Goal: Information Seeking & Learning: Compare options

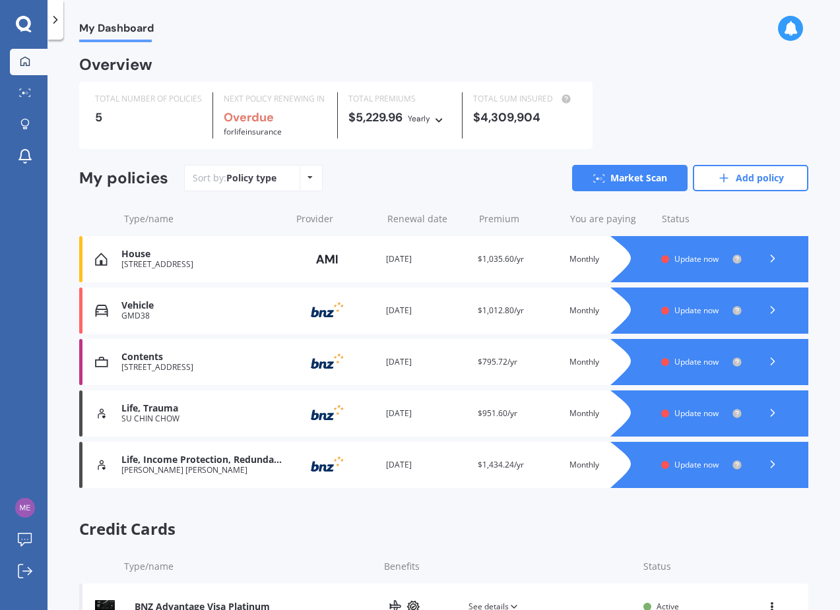
click at [309, 179] on icon at bounding box center [309, 177] width 5 height 8
click at [394, 168] on div "Sort by: Policy type Policy type Alphabetical Date added Renewing next Market S…" at bounding box center [496, 178] width 624 height 26
click at [674, 259] on span "Update now" at bounding box center [696, 258] width 44 height 11
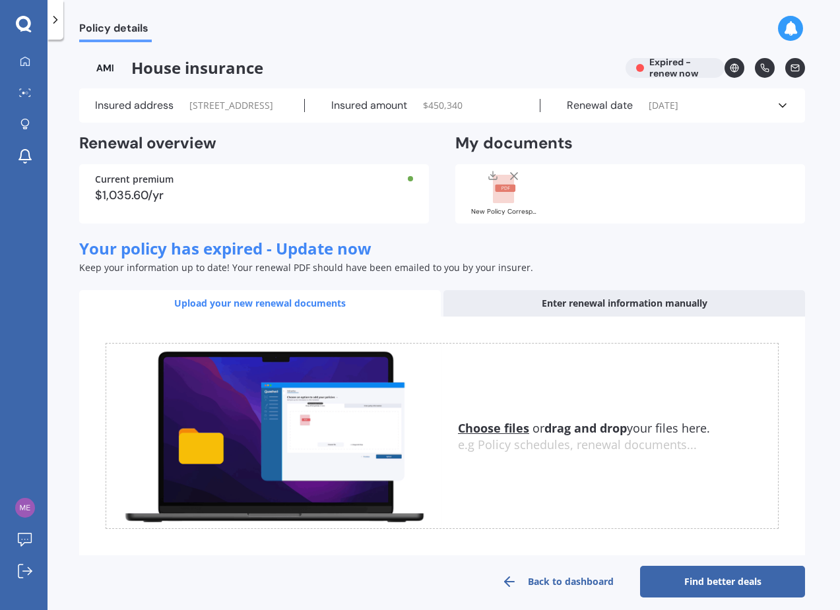
click at [53, 25] on icon at bounding box center [55, 19] width 13 height 13
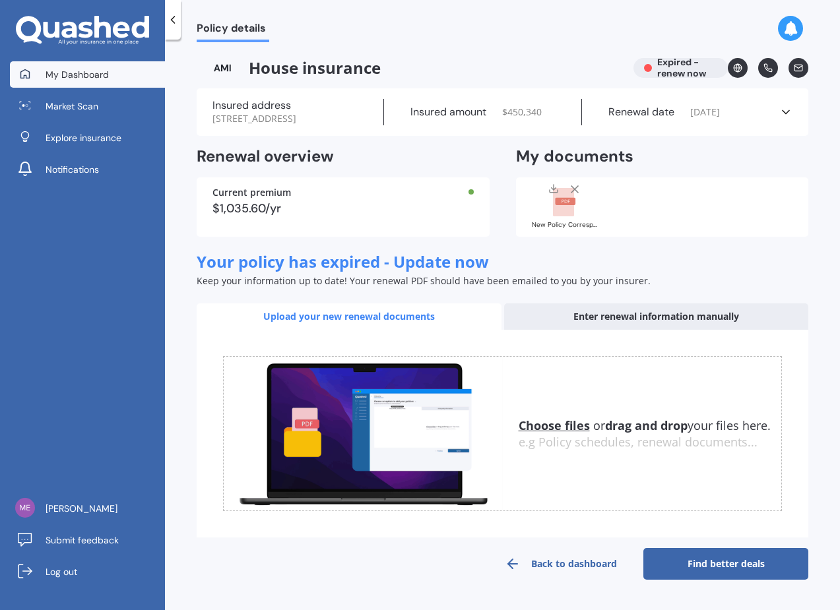
click at [80, 80] on link "My Dashboard" at bounding box center [87, 74] width 155 height 26
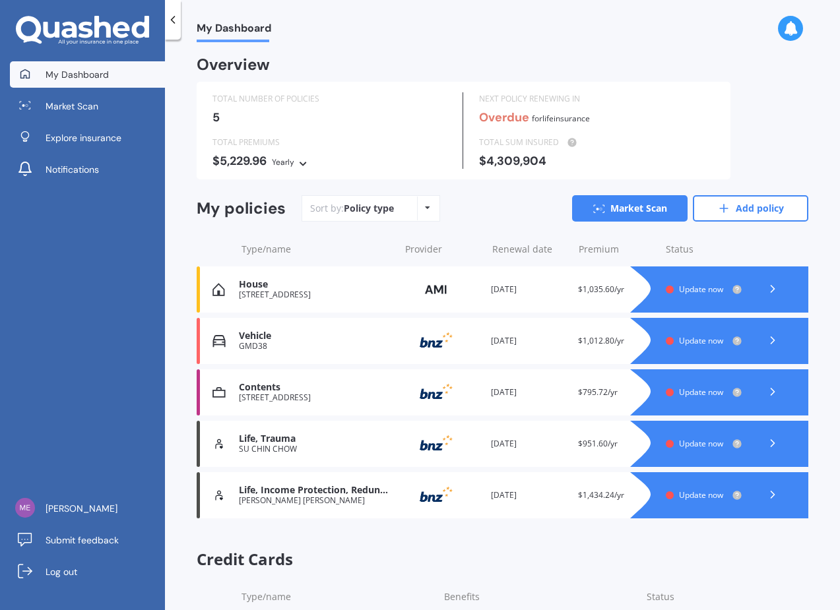
scroll to position [78, 0]
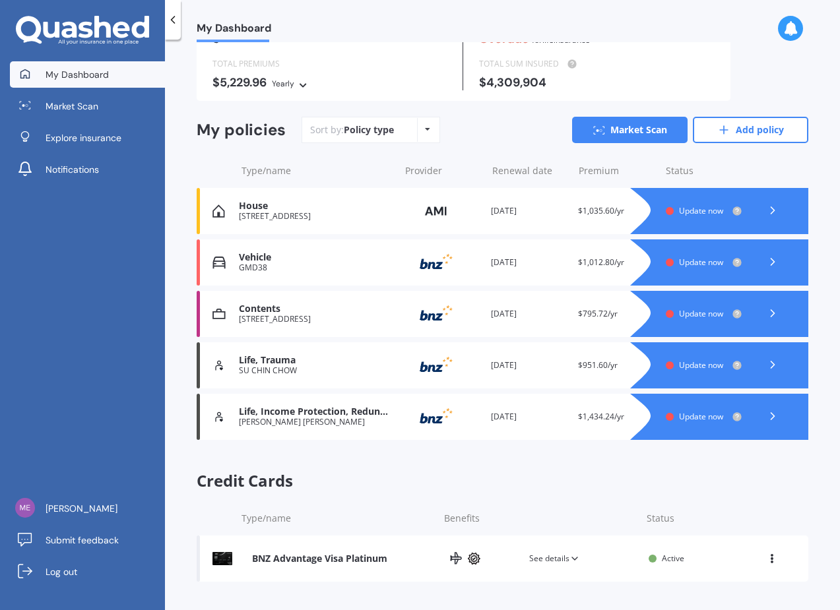
click at [712, 204] on div at bounding box center [732, 211] width 152 height 46
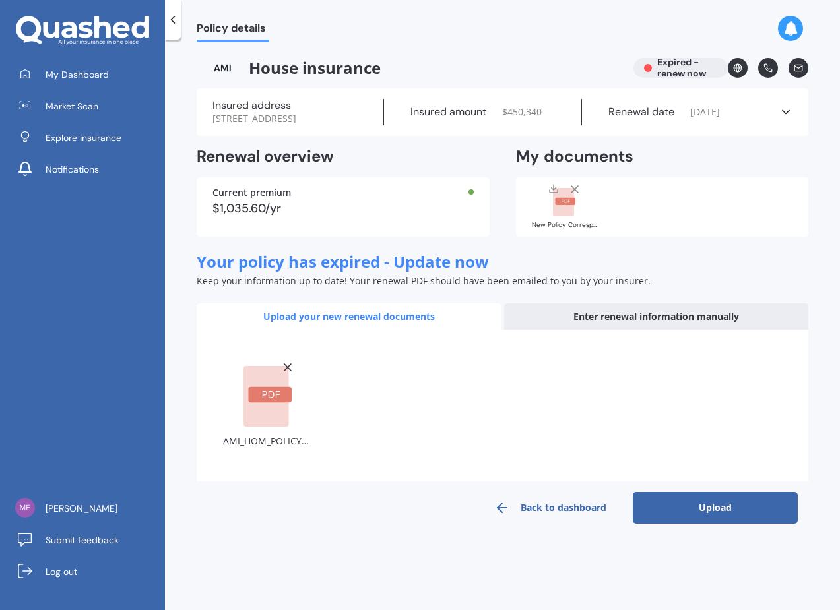
click at [695, 517] on button "Upload" at bounding box center [714, 508] width 165 height 32
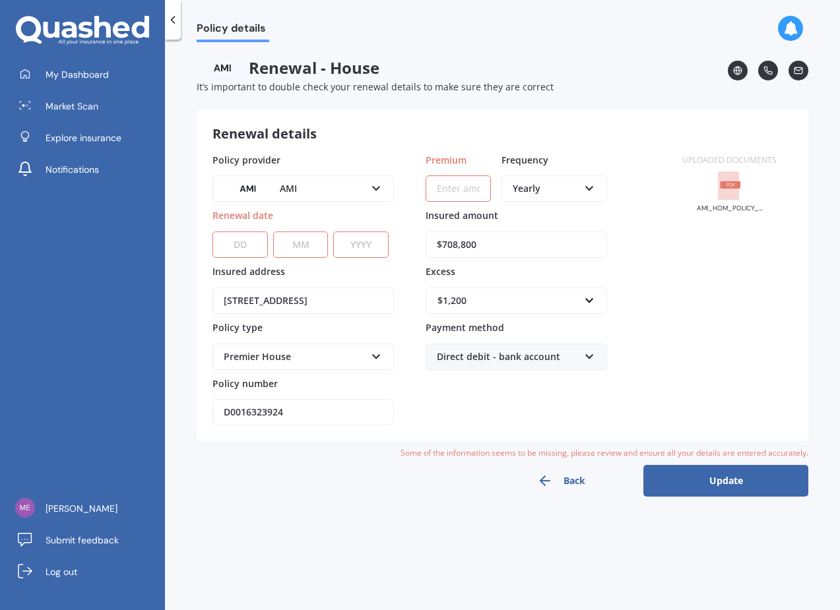
click at [458, 193] on input "Premium" at bounding box center [457, 188] width 65 height 26
paste input "$7,354.00"
paste input "text"
click at [563, 187] on div "Yearly" at bounding box center [545, 188] width 66 height 15
click at [550, 291] on div "Monthly" at bounding box center [554, 285] width 103 height 24
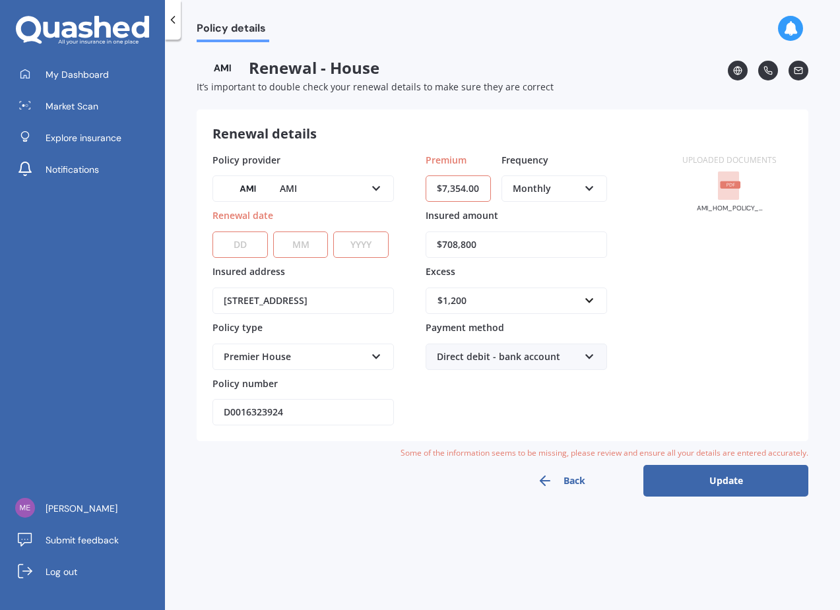
click at [476, 190] on input "$7,354.00" at bounding box center [457, 188] width 65 height 26
paste input "text"
click at [475, 190] on input "$7,354.00" at bounding box center [457, 188] width 65 height 26
type input "$166.51"
click at [750, 341] on div "Uploaded documents AMI_HOM_POLICY_SCHEDULE_HOMA00735590_20250410085353443.pdf" at bounding box center [729, 289] width 126 height 273
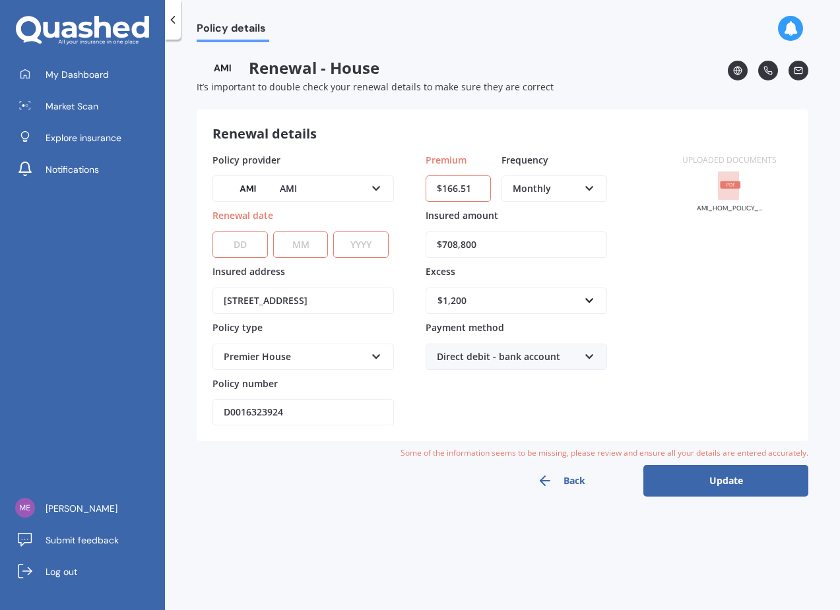
click at [235, 243] on select "DD 01 02 03 04 05 06 07 08 09 10 11 12 13 14 15 16 17 18 19 20 21 22 23 24 25 2…" at bounding box center [239, 244] width 55 height 26
click at [245, 244] on select "DD 01 02 03 04 05 06 07 08 09 10 11 12 13 14 15 16 17 18 19 20 21 22 23 24 25 2…" at bounding box center [239, 244] width 55 height 26
select select "01"
click at [212, 231] on select "DD 01 02 03 04 05 06 07 08 09 10 11 12 13 14 15 16 17 18 19 20 21 22 23 24 25 2…" at bounding box center [239, 244] width 55 height 26
click at [290, 248] on select "MM 01 02 03 04 05 06 07 08 09 10 11 12" at bounding box center [300, 244] width 55 height 26
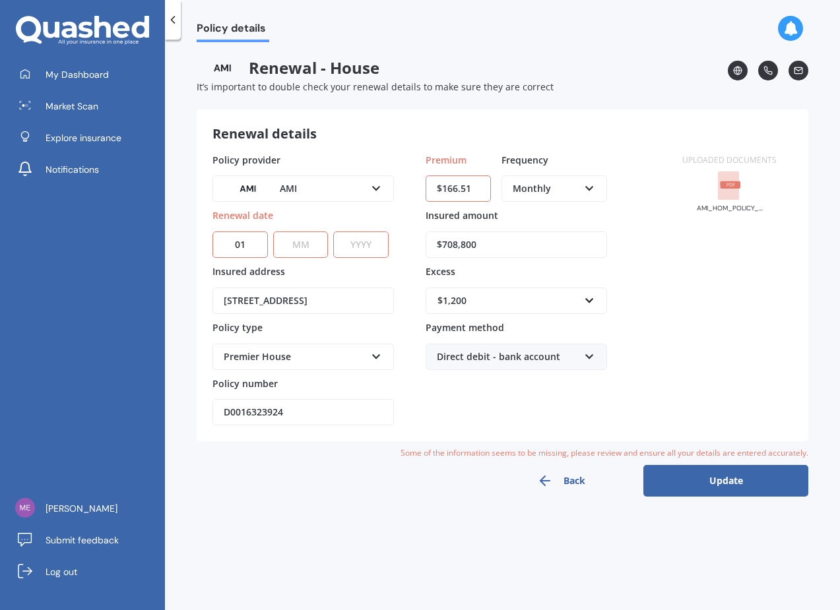
select select "04"
click at [273, 231] on select "MM 01 02 03 04 05 06 07 08 09 10 11 12" at bounding box center [300, 244] width 55 height 26
click at [361, 250] on select "YYYY 2027 2026 2025 2024 2023 2022 2021 2020 2019 2018 2017 2016 2015 2014 2013…" at bounding box center [360, 244] width 55 height 26
select select "2026"
click at [333, 231] on select "YYYY 2027 2026 2025 2024 2023 2022 2021 2020 2019 2018 2017 2016 2015 2014 2013…" at bounding box center [360, 244] width 55 height 26
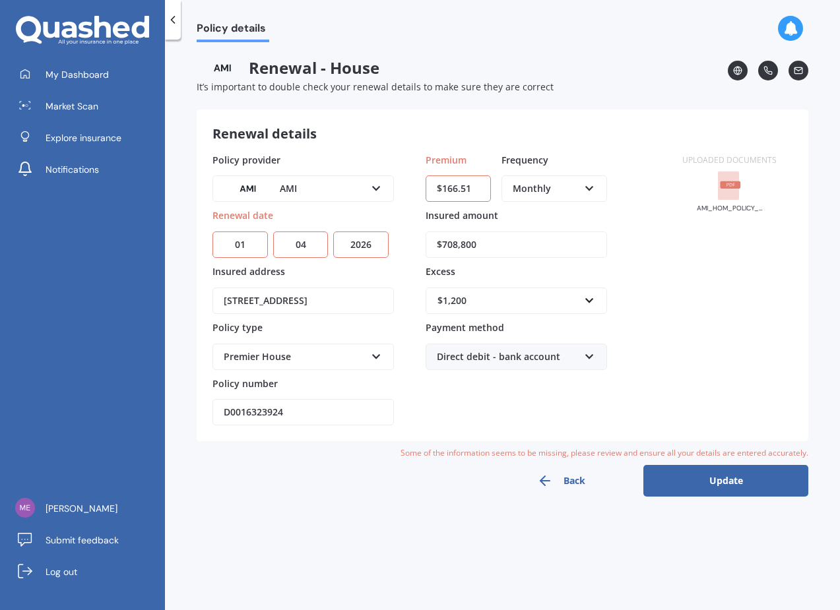
click at [725, 492] on button "Update" at bounding box center [725, 481] width 165 height 32
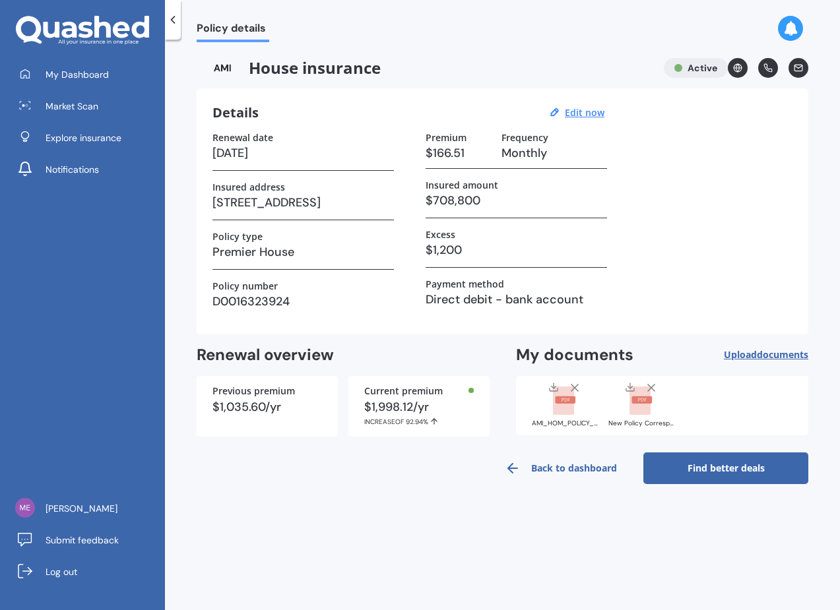
click at [700, 477] on link "Find better deals" at bounding box center [725, 468] width 165 height 32
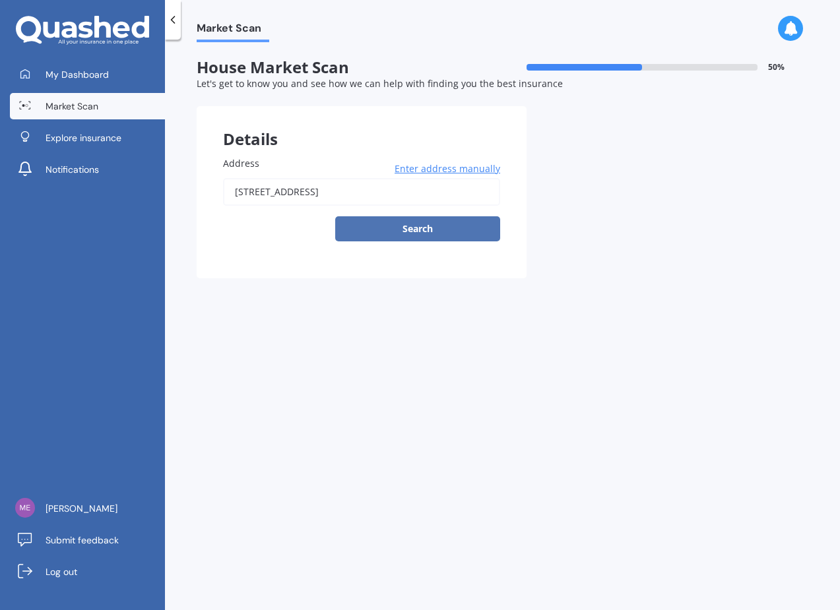
click at [390, 236] on button "Search" at bounding box center [417, 228] width 165 height 25
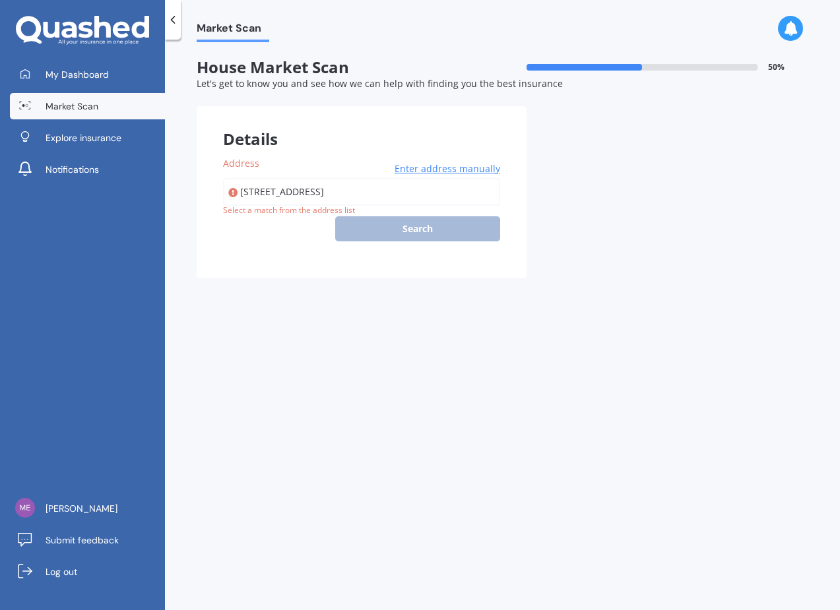
click at [441, 193] on input "[STREET_ADDRESS]" at bounding box center [361, 192] width 277 height 28
type input "[STREET_ADDRESS]"
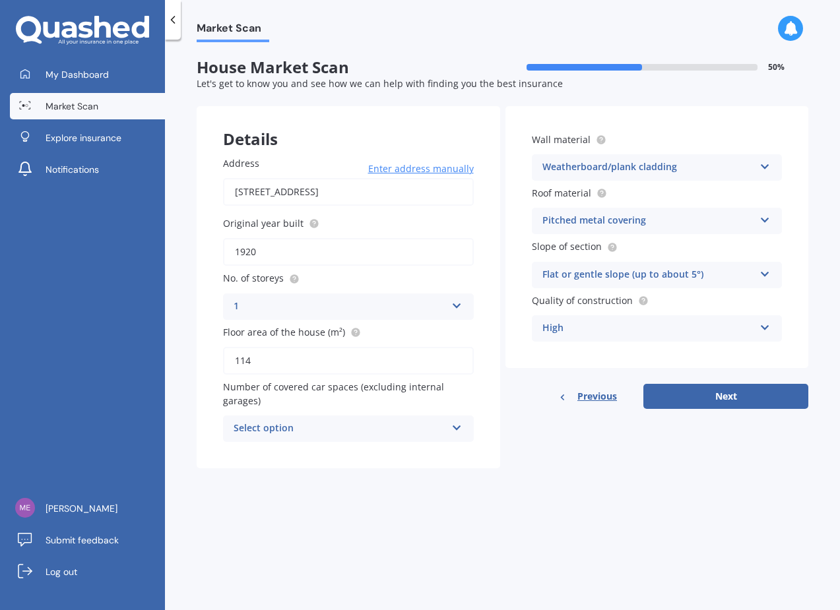
click at [557, 500] on div "Market Scan House Market Scan 50 % Let's get to know you and see how we can hel…" at bounding box center [502, 327] width 675 height 570
click at [453, 430] on icon at bounding box center [456, 425] width 11 height 9
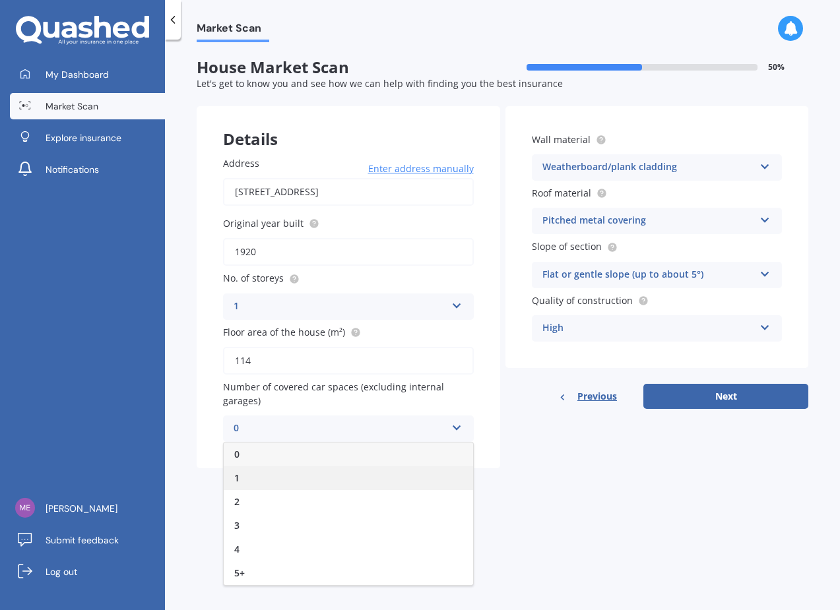
click at [414, 481] on div "1" at bounding box center [348, 478] width 249 height 24
click at [455, 430] on icon at bounding box center [456, 425] width 11 height 9
click at [429, 464] on div "0" at bounding box center [348, 455] width 249 height 24
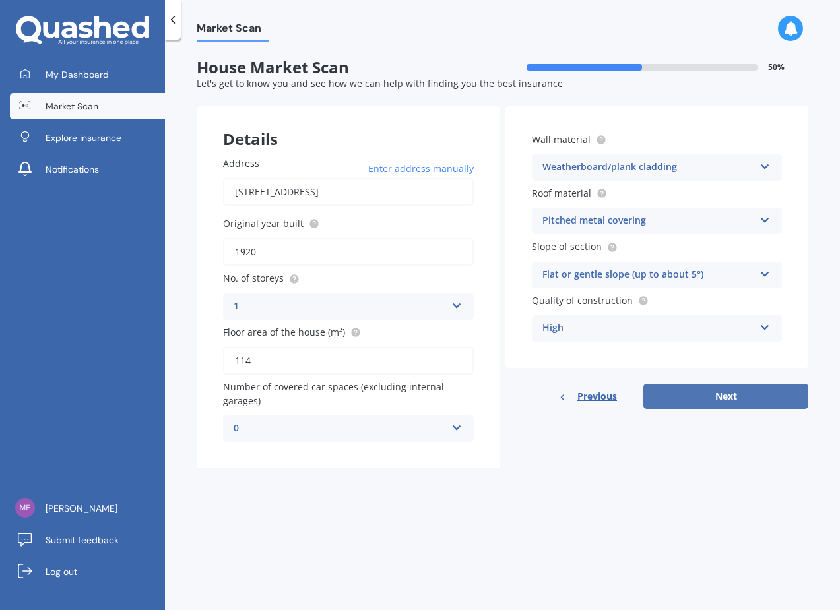
click at [735, 402] on button "Next" at bounding box center [725, 396] width 165 height 25
select select "11"
select select "1988"
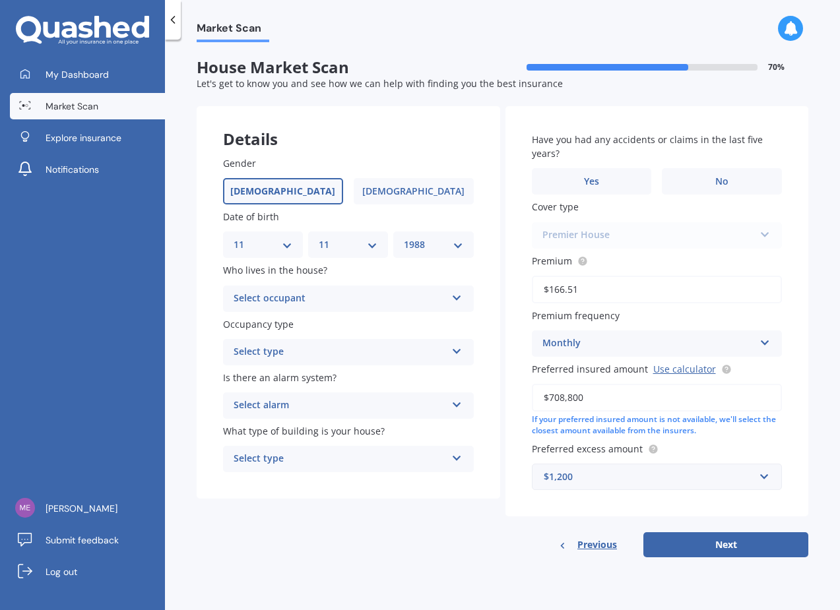
click at [357, 303] on div "Select occupant" at bounding box center [339, 299] width 212 height 16
click at [355, 322] on div "Owner" at bounding box center [348, 325] width 249 height 24
click at [358, 354] on div "Select type" at bounding box center [339, 352] width 212 height 16
click at [354, 381] on div "Permanent" at bounding box center [348, 378] width 249 height 24
click at [354, 402] on div "Select alarm" at bounding box center [339, 406] width 212 height 16
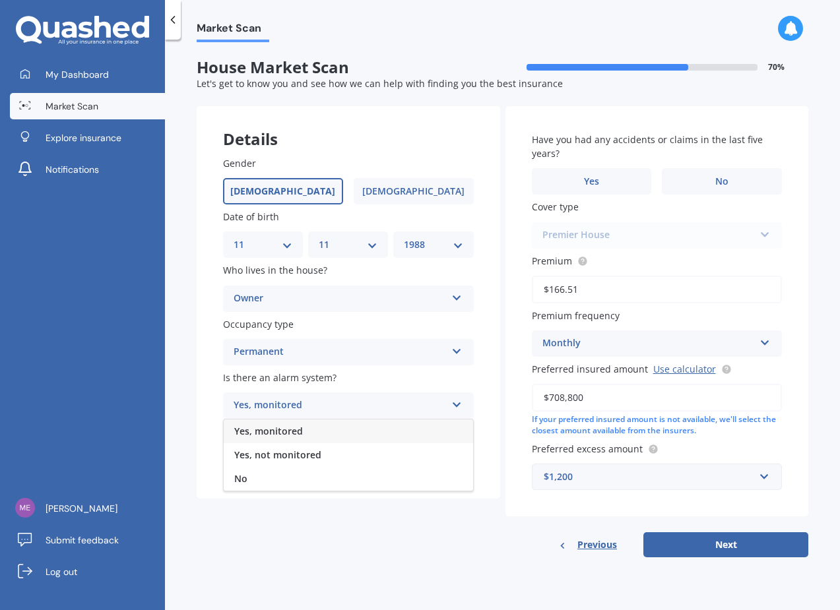
click at [352, 429] on div "Yes, monitored" at bounding box center [348, 431] width 249 height 24
click at [354, 467] on div "Select type" at bounding box center [339, 459] width 212 height 16
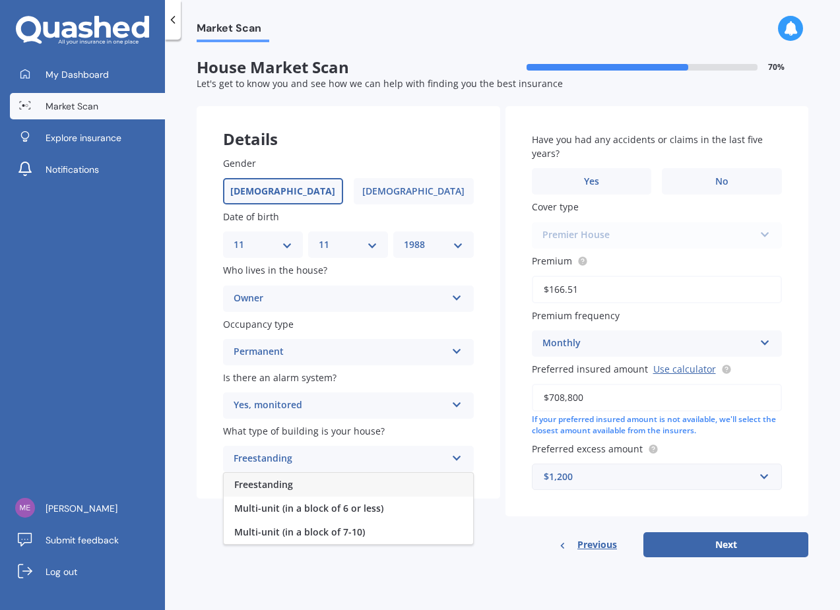
click at [358, 486] on div "Freestanding" at bounding box center [348, 485] width 249 height 24
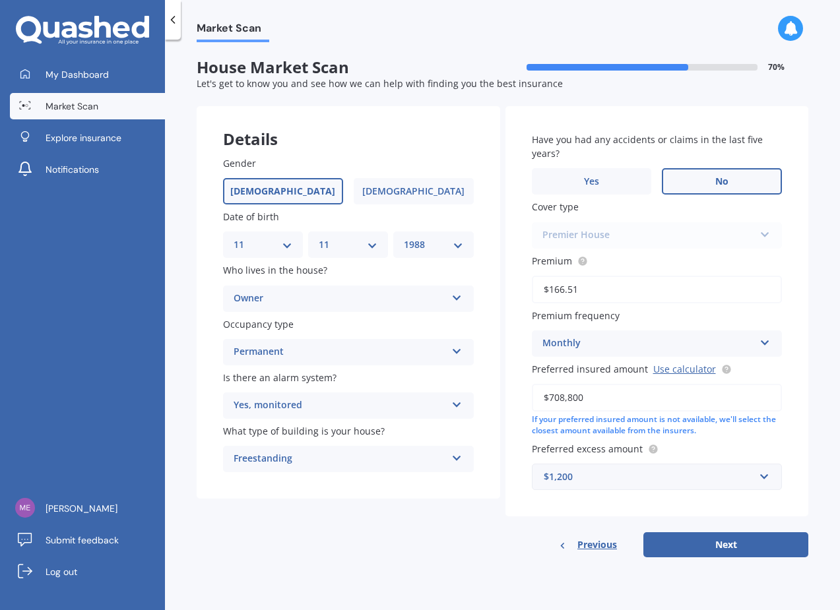
click at [710, 179] on label "No" at bounding box center [722, 181] width 120 height 26
click at [0, 0] on input "No" at bounding box center [0, 0] width 0 height 0
click at [702, 545] on button "Next" at bounding box center [725, 544] width 165 height 25
select select "11"
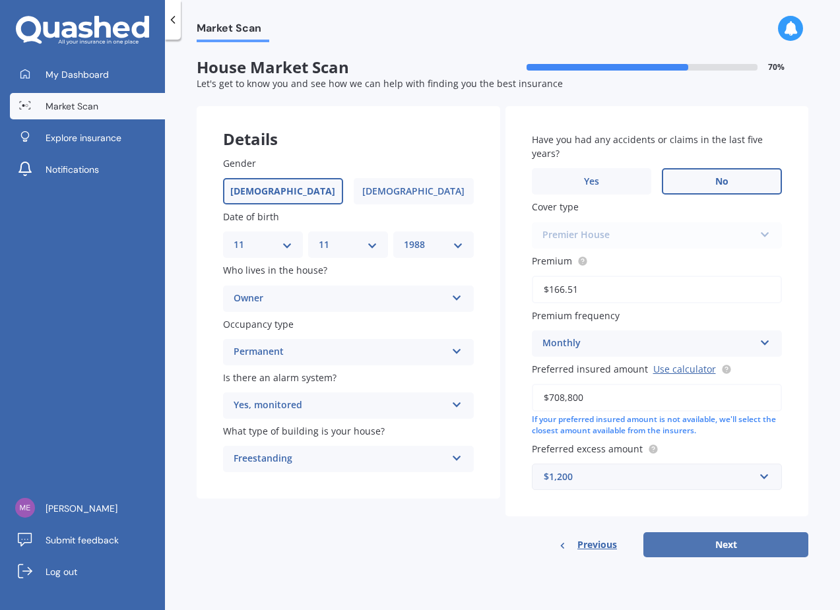
select select "1988"
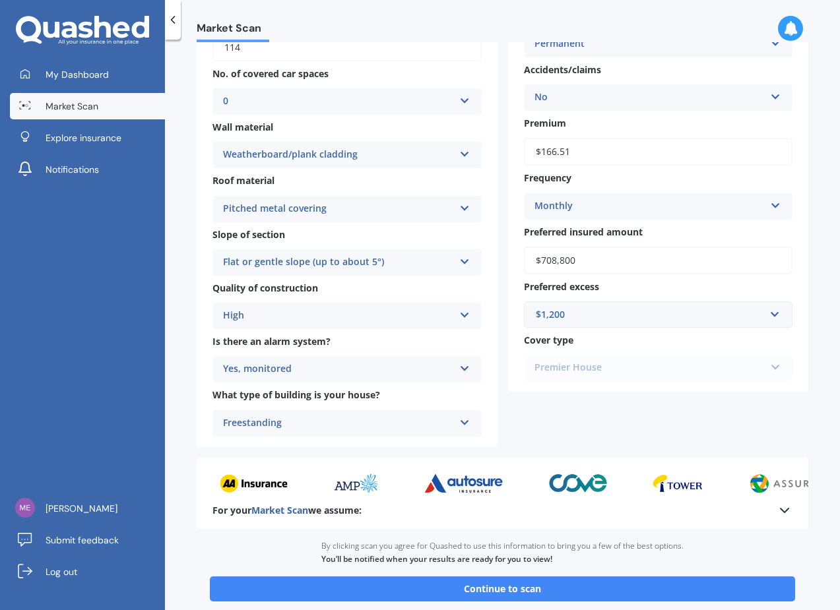
scroll to position [343, 0]
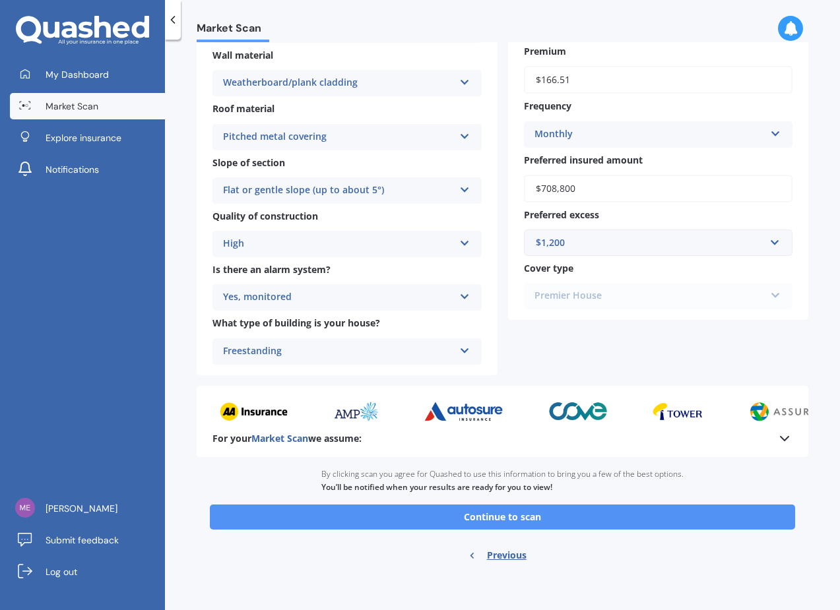
click at [514, 517] on button "Continue to scan" at bounding box center [502, 517] width 585 height 25
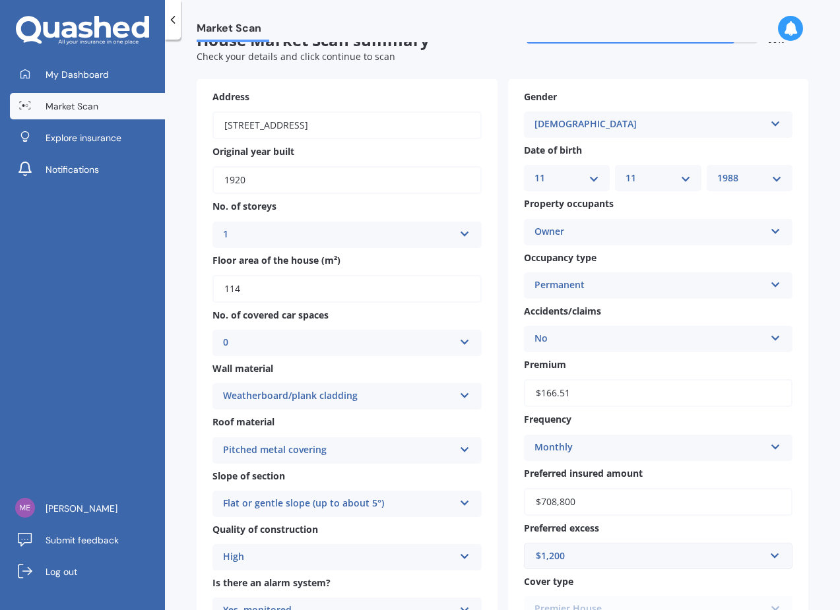
scroll to position [0, 0]
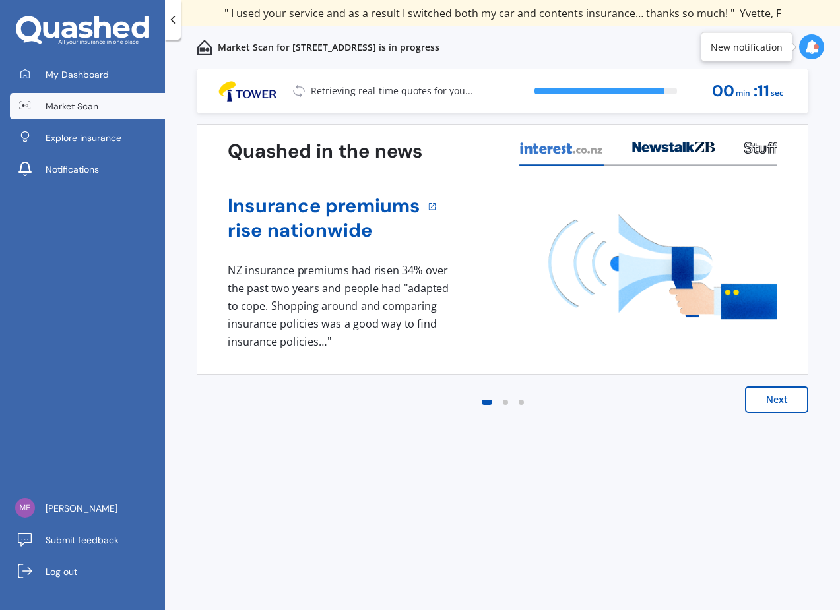
click at [673, 148] on icon at bounding box center [673, 147] width 83 height 11
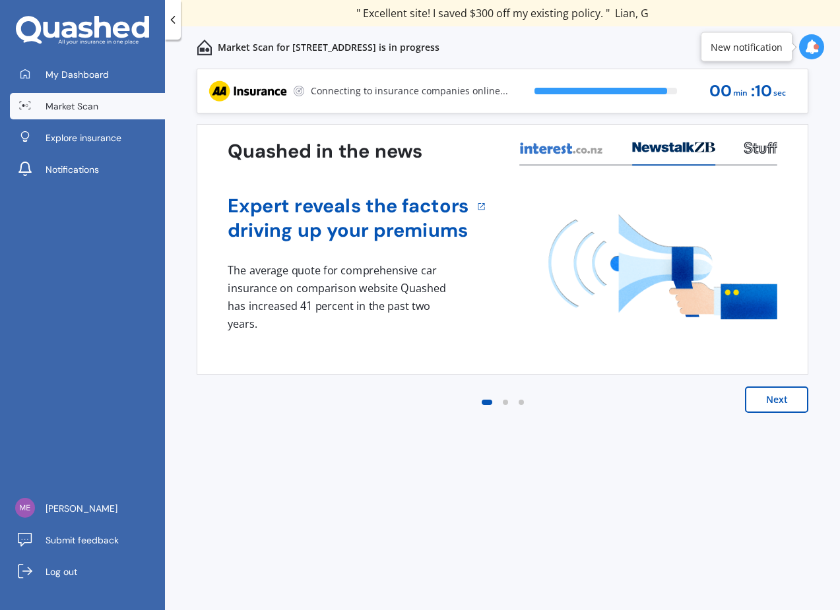
click at [754, 146] on icon at bounding box center [759, 148] width 33 height 12
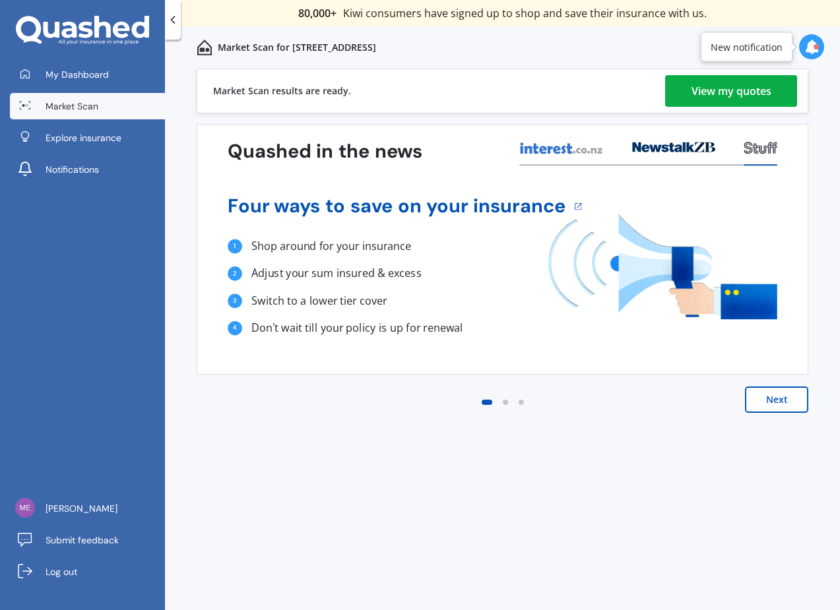
click at [733, 82] on div "View my quotes" at bounding box center [731, 91] width 80 height 32
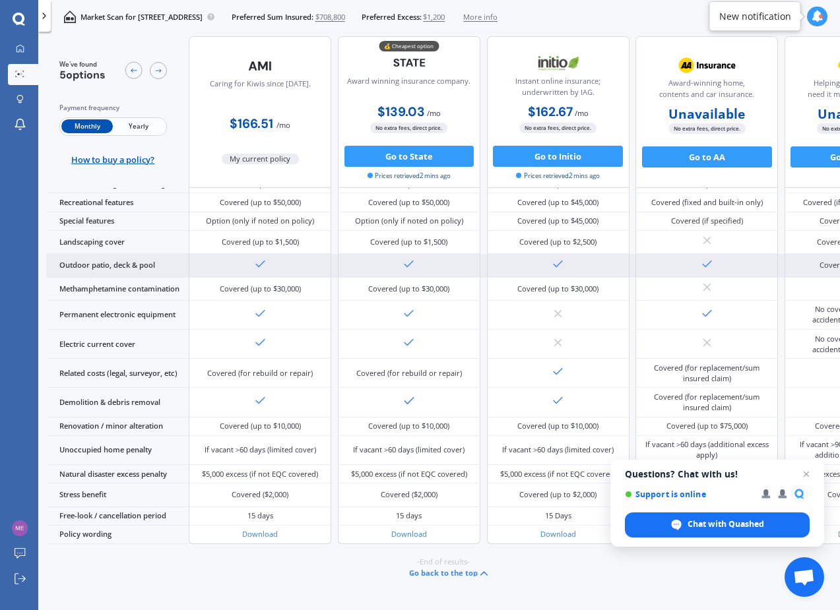
scroll to position [347, 0]
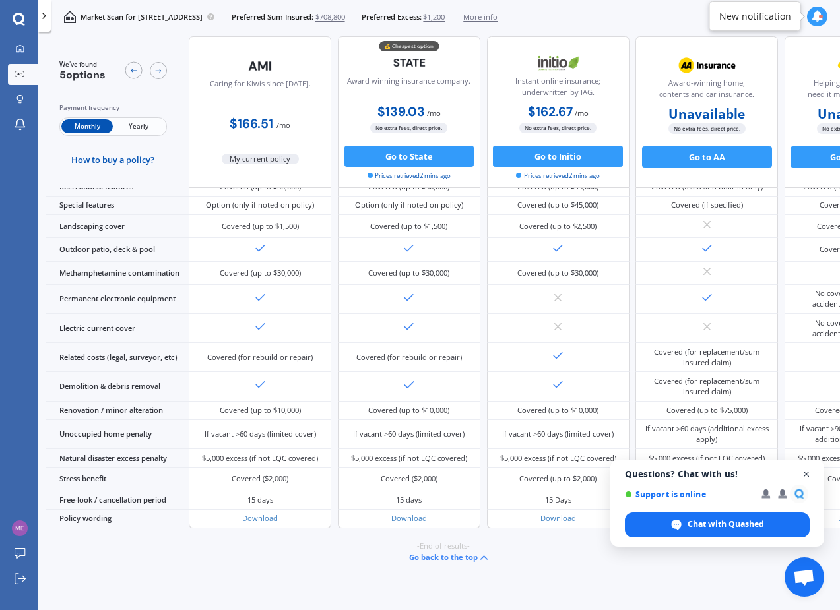
click at [807, 469] on span "Close chat" at bounding box center [806, 474] width 16 height 16
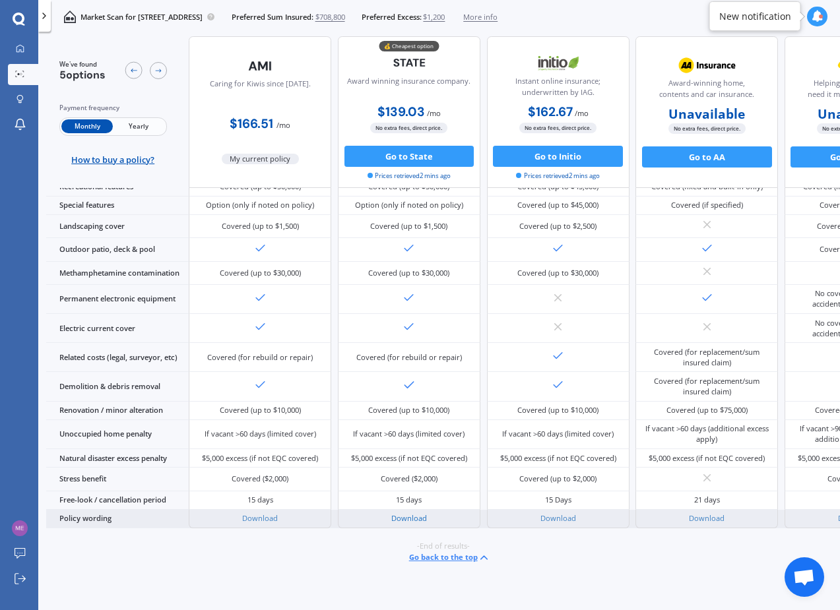
click at [411, 514] on link "Download" at bounding box center [409, 518] width 36 height 10
click at [271, 513] on link "Download" at bounding box center [260, 518] width 36 height 10
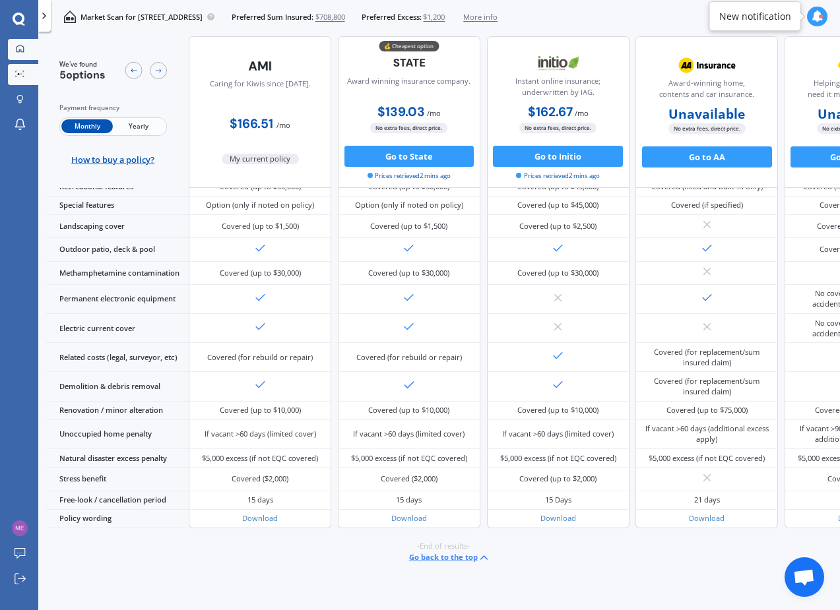
click at [20, 53] on icon at bounding box center [20, 48] width 9 height 9
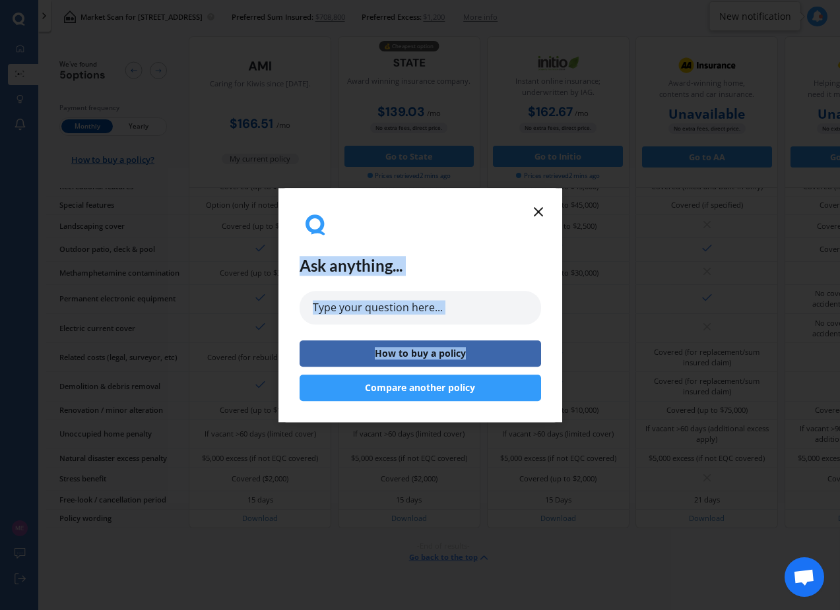
drag, startPoint x: 538, startPoint y: 214, endPoint x: 411, endPoint y: 359, distance: 193.5
click at [411, 361] on div "Ask anything... How to buy a policy Compare another policy" at bounding box center [420, 305] width 284 height 234
click at [410, 392] on button "Compare another policy" at bounding box center [419, 388] width 241 height 26
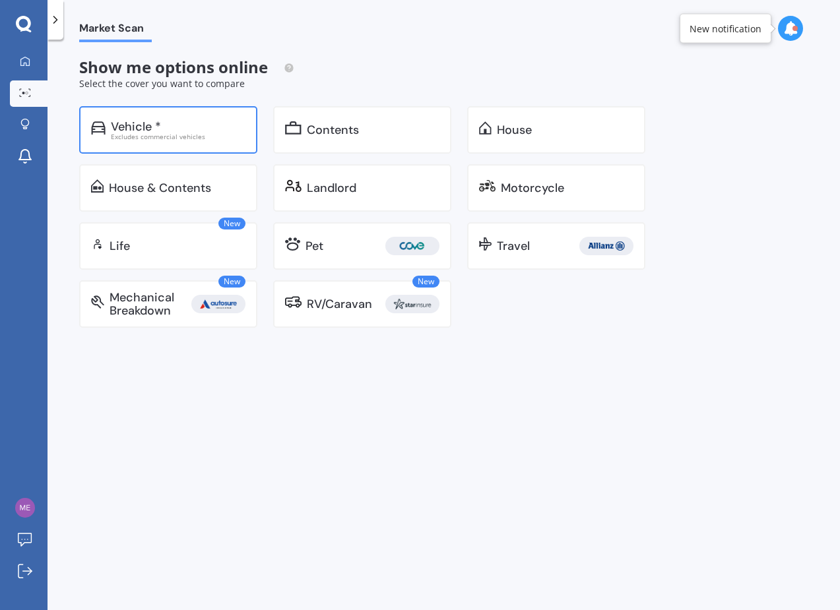
click at [203, 140] on div "Vehicle * Excludes commercial vehicles" at bounding box center [168, 129] width 178 height 47
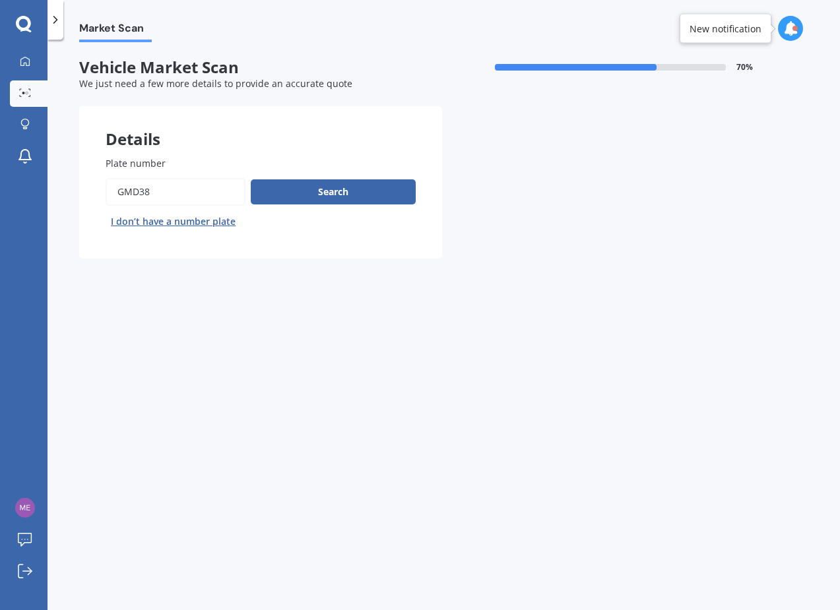
click at [216, 198] on input "Plate number" at bounding box center [176, 192] width 140 height 28
type input "JHM11"
click at [305, 202] on button "Search" at bounding box center [333, 191] width 165 height 25
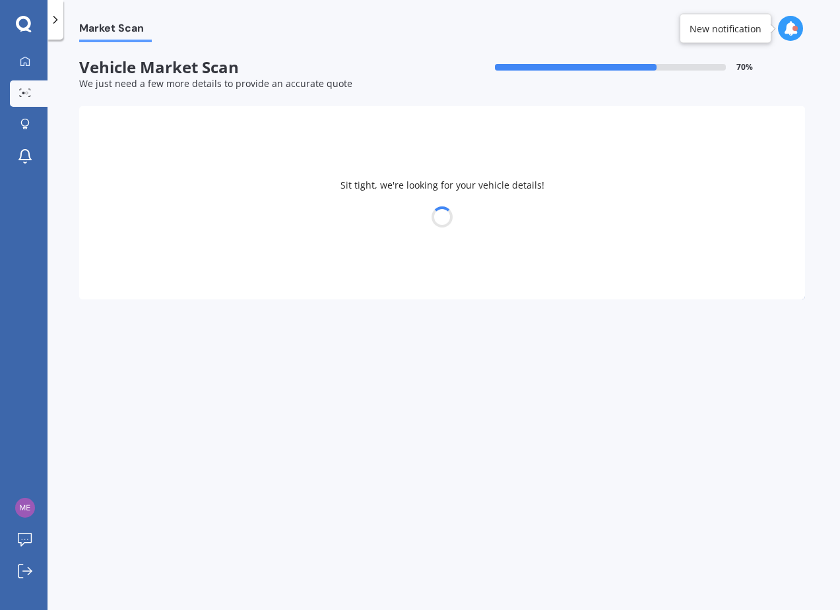
select select "LEXUS"
select select "11"
select select "1988"
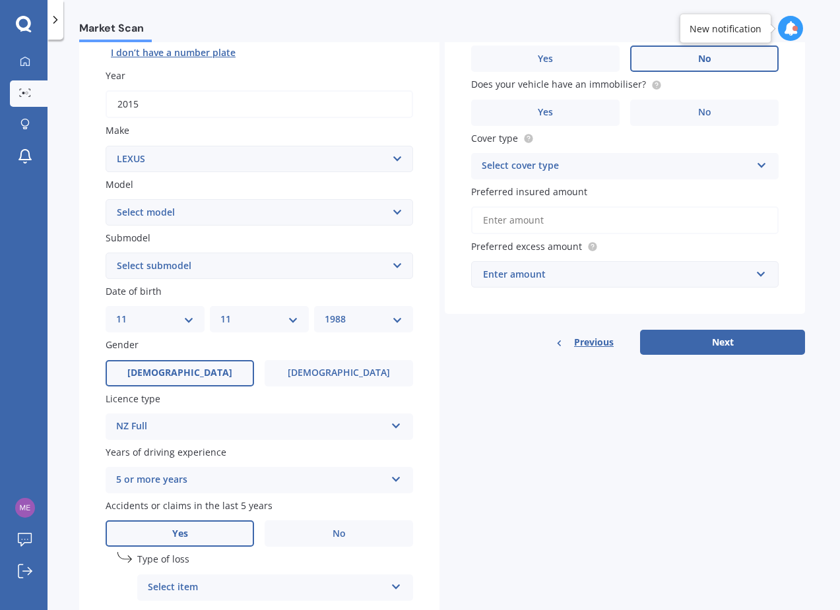
scroll to position [313, 0]
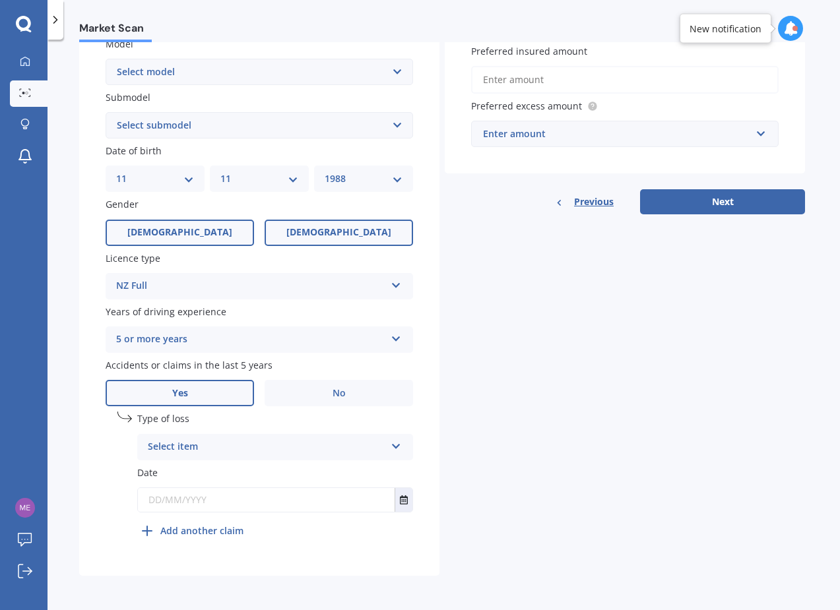
click at [336, 228] on span "[DEMOGRAPHIC_DATA]" at bounding box center [338, 232] width 105 height 11
click at [0, 0] on input "[DEMOGRAPHIC_DATA]" at bounding box center [0, 0] width 0 height 0
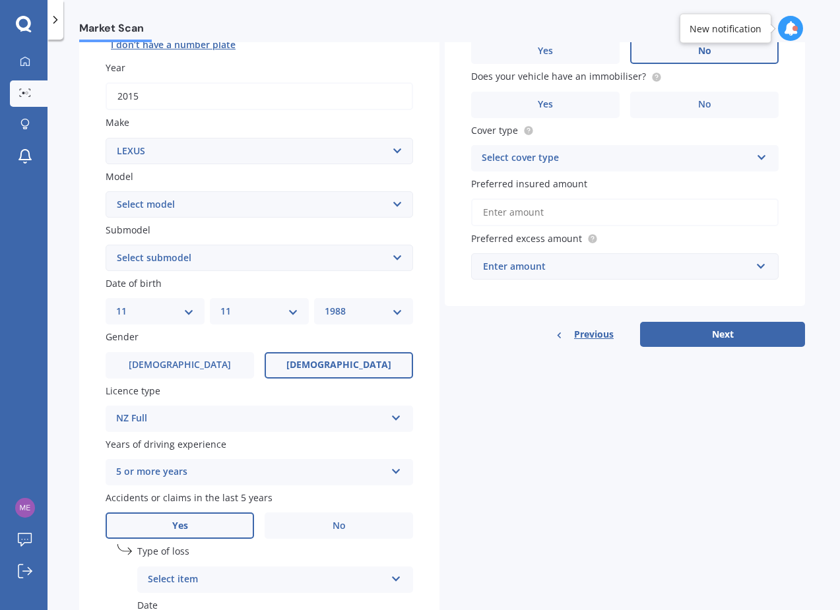
scroll to position [180, 0]
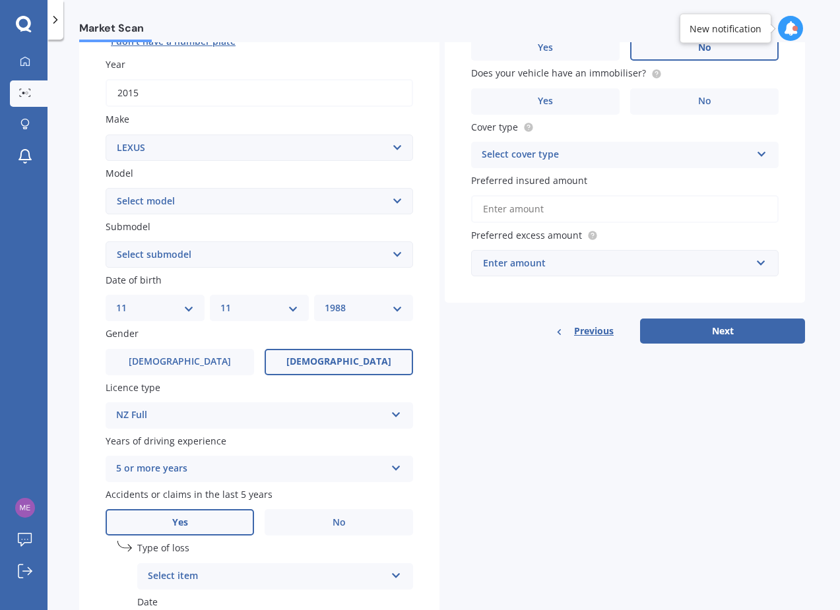
click at [287, 326] on div "Plate number Search I don’t have a number plate Year [DATE] Make Select make AC…" at bounding box center [259, 327] width 360 height 755
click at [286, 315] on select "MM 01 02 03 04 05 06 07 08 09 10 11 12" at bounding box center [259, 308] width 78 height 15
select select "03"
click at [220, 303] on select "MM 01 02 03 04 05 06 07 08 09 10 11 12" at bounding box center [259, 308] width 78 height 15
click at [166, 297] on div "DD 01 02 03 04 05 06 07 08 09 10 11 12 13 14 15 16 17 18 19 20 21 22 23 24 25 2…" at bounding box center [155, 308] width 99 height 26
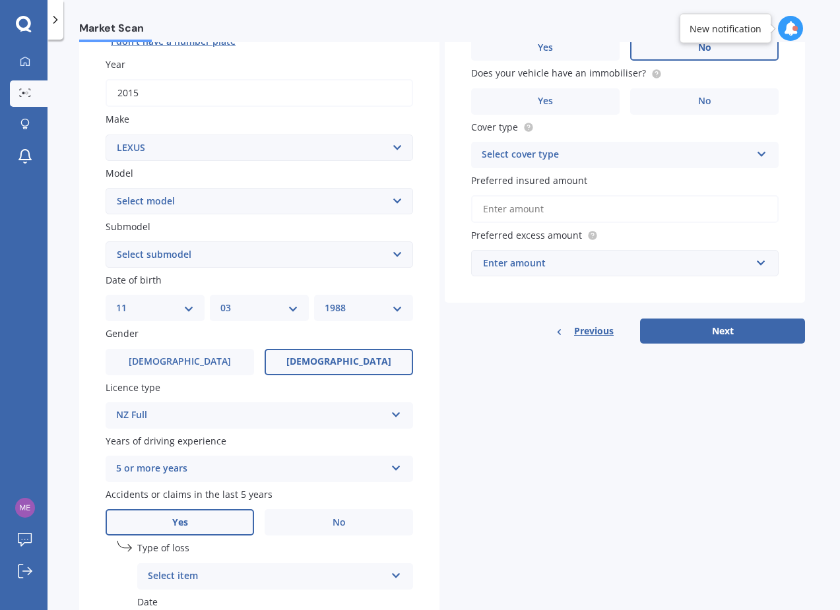
click at [162, 308] on select "DD 01 02 03 04 05 06 07 08 09 10 11 12 13 14 15 16 17 18 19 20 21 22 23 24 25 2…" at bounding box center [155, 308] width 78 height 15
select select "10"
click at [116, 303] on select "DD 01 02 03 04 05 06 07 08 09 10 11 12 13 14 15 16 17 18 19 20 21 22 23 24 25 2…" at bounding box center [155, 308] width 78 height 15
click at [317, 307] on div "YYYY 2025 2024 2023 2022 2021 2020 2019 2018 2017 2016 2015 2014 2013 2012 2011…" at bounding box center [363, 308] width 99 height 26
click at [356, 315] on select "YYYY 2025 2024 2023 2022 2021 2020 2019 2018 2017 2016 2015 2014 2013 2012 2011…" at bounding box center [363, 308] width 78 height 15
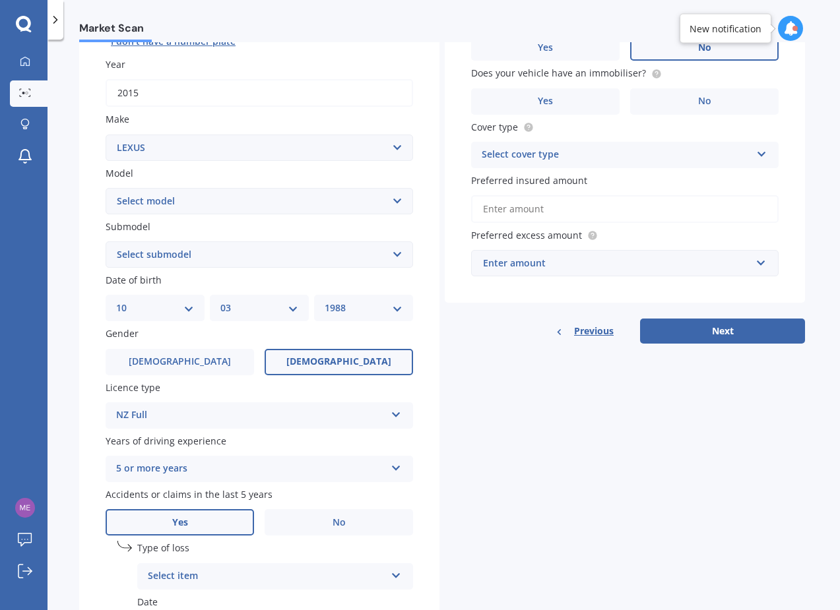
select select "1987"
click at [324, 303] on select "YYYY 2025 2024 2023 2022 2021 2020 2019 2018 2017 2016 2015 2014 2013 2012 2011…" at bounding box center [363, 308] width 78 height 15
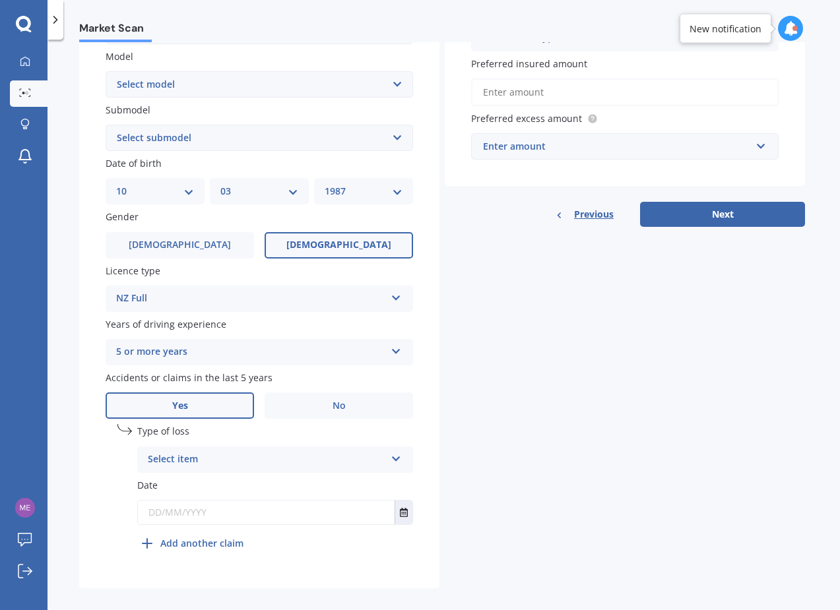
scroll to position [313, 0]
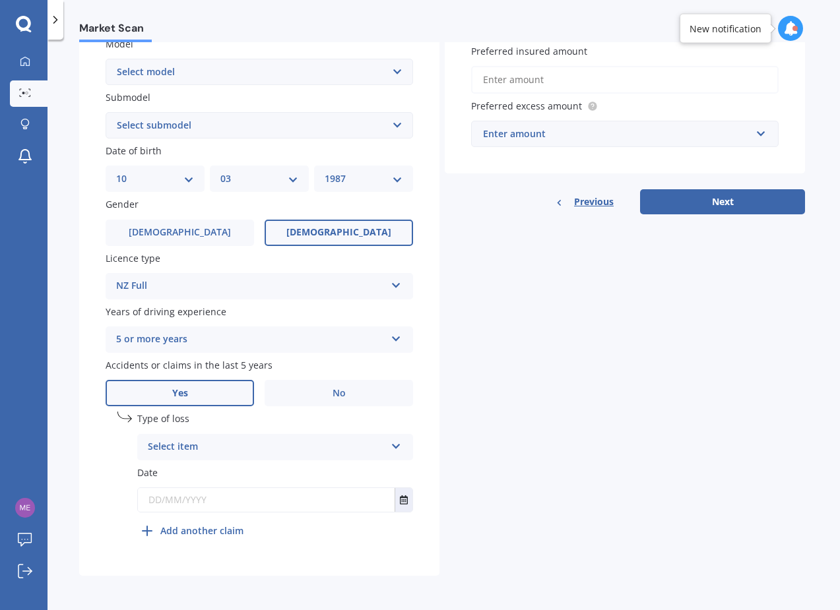
click at [380, 449] on div "Select item" at bounding box center [266, 447] width 237 height 16
click at [355, 472] on div "At fault accident" at bounding box center [275, 473] width 274 height 24
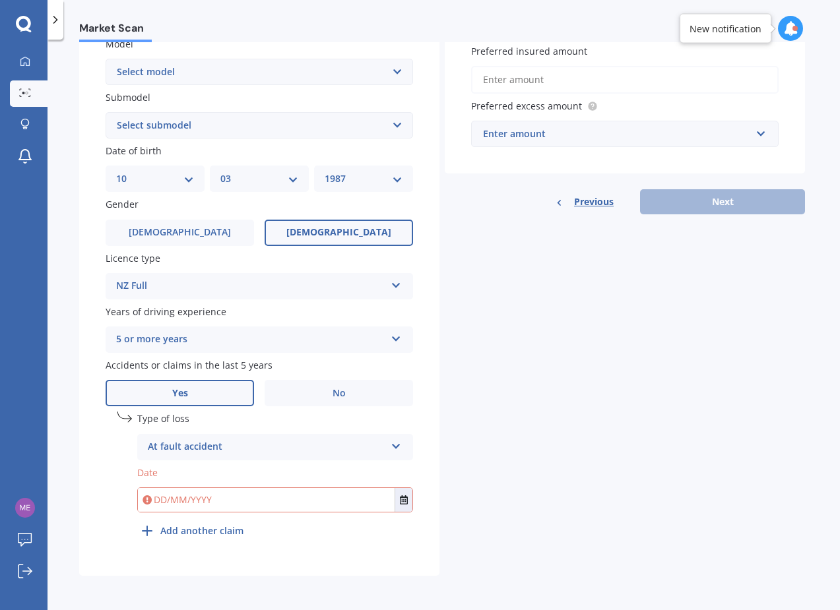
click at [346, 503] on input "text" at bounding box center [266, 500] width 257 height 24
click at [473, 518] on div "Details Plate number Search I don’t have a number plate Year [DATE] Make Select…" at bounding box center [441, 186] width 725 height 779
click at [218, 503] on input "[DATE]" at bounding box center [266, 500] width 257 height 24
type input "[DATE]"
click at [427, 502] on div "Plate number Search I don’t have a number plate Year [DATE] Make Select make AC…" at bounding box center [259, 198] width 360 height 755
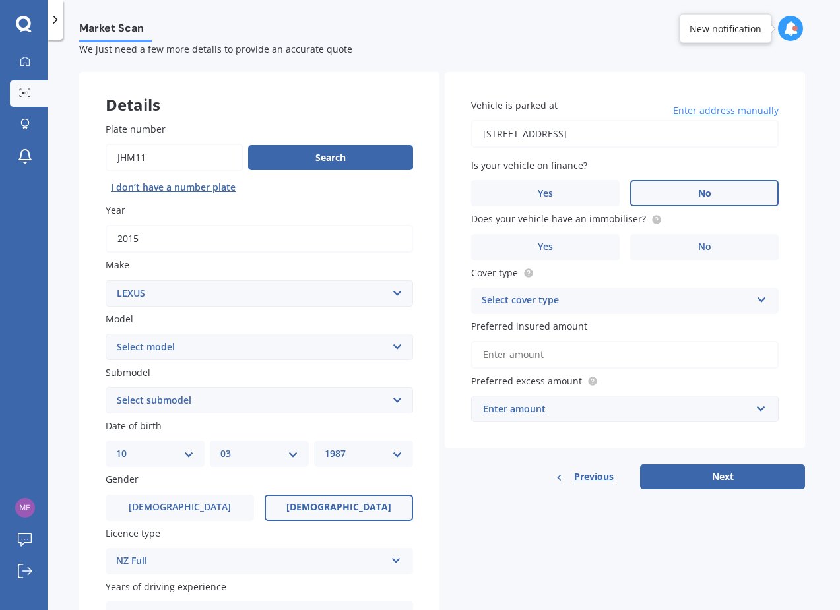
scroll to position [0, 0]
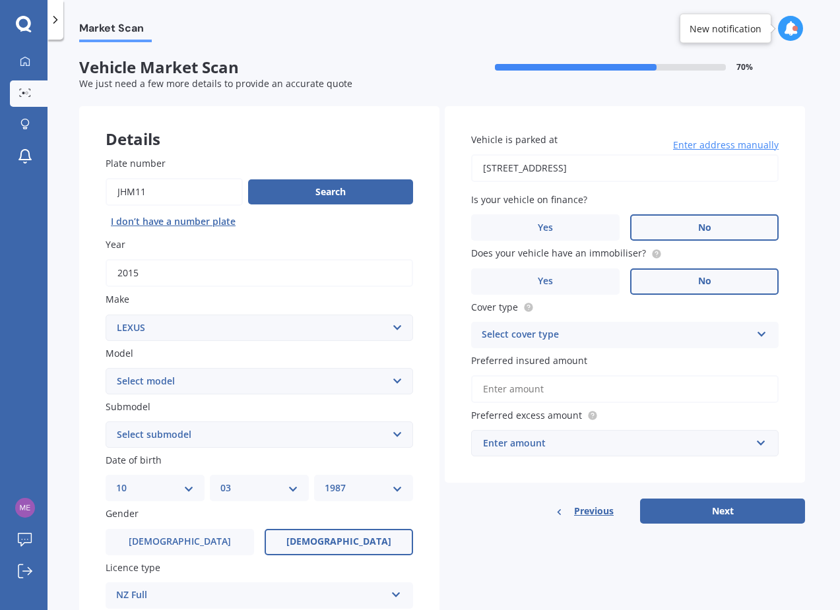
click at [657, 286] on label "No" at bounding box center [704, 281] width 148 height 26
click at [0, 0] on input "No" at bounding box center [0, 0] width 0 height 0
click at [642, 343] on div "Select cover type" at bounding box center [615, 335] width 269 height 16
click at [634, 357] on div "Comprehensive" at bounding box center [625, 361] width 306 height 24
click at [633, 392] on input "Preferred insured amount" at bounding box center [624, 389] width 307 height 28
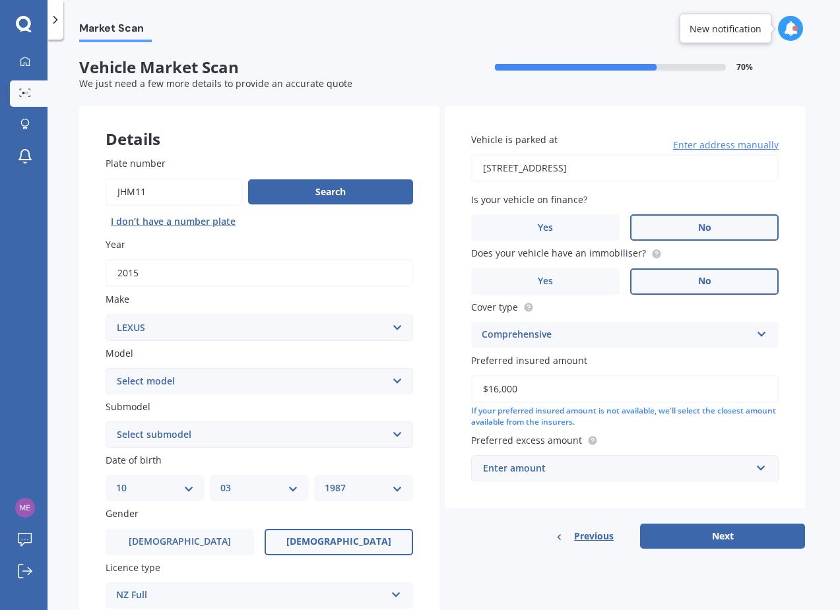
type input "$16,000"
click at [694, 463] on div "Enter amount" at bounding box center [617, 468] width 268 height 15
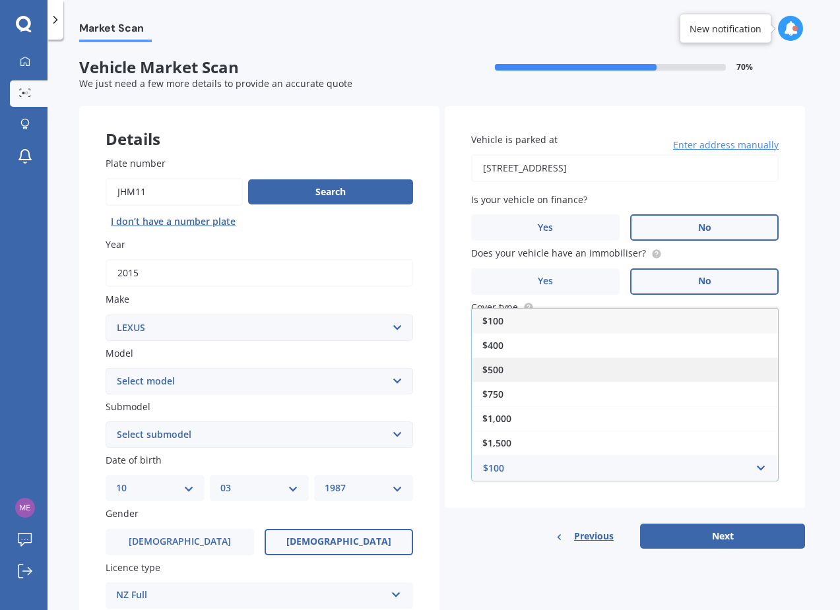
click at [648, 372] on div "$500" at bounding box center [625, 369] width 306 height 24
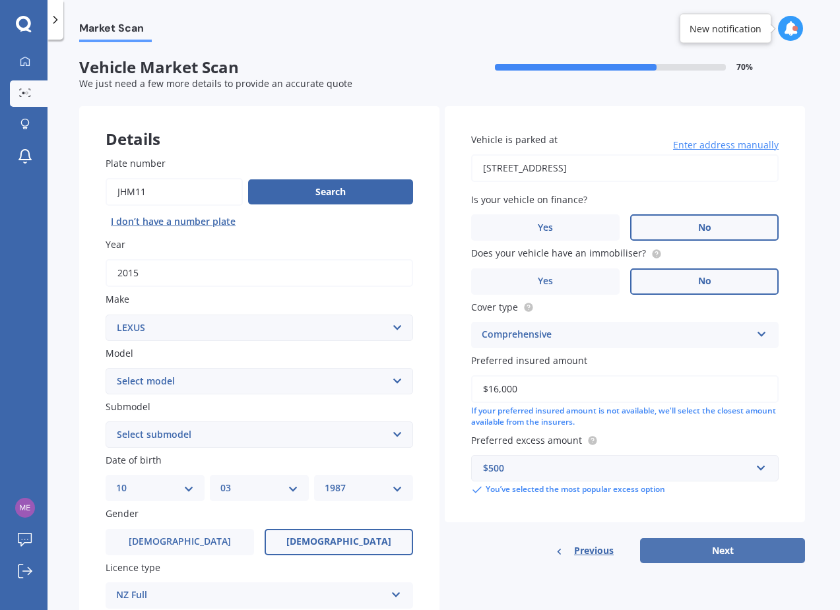
click at [720, 550] on button "Next" at bounding box center [722, 550] width 165 height 25
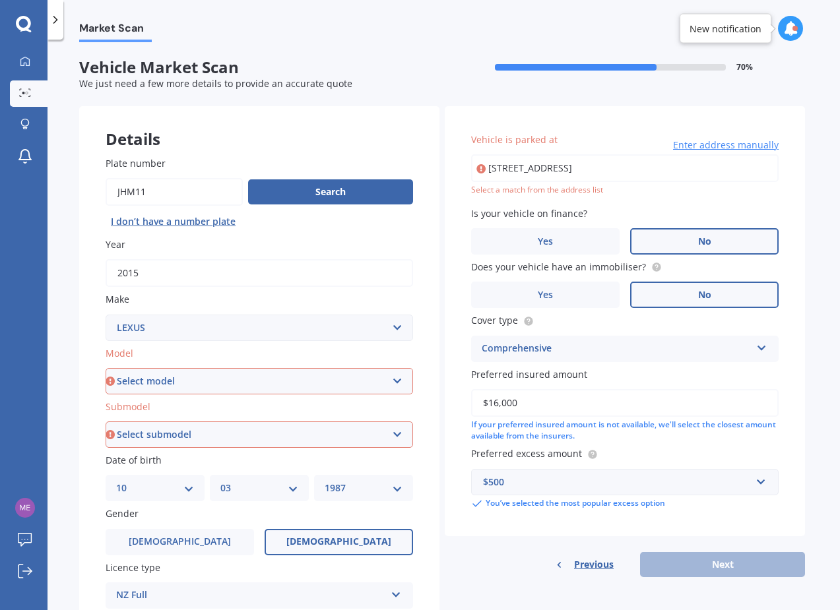
click at [672, 171] on input "[STREET_ADDRESS]" at bounding box center [624, 168] width 307 height 28
click at [702, 173] on input "[STREET_ADDRESS]" at bounding box center [624, 168] width 307 height 28
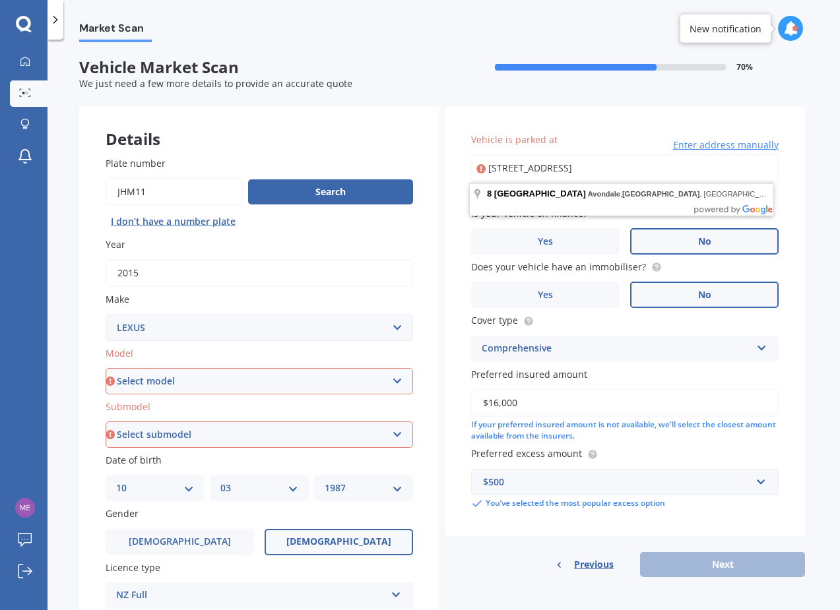
click at [673, 173] on input "[STREET_ADDRESS]" at bounding box center [624, 168] width 307 height 28
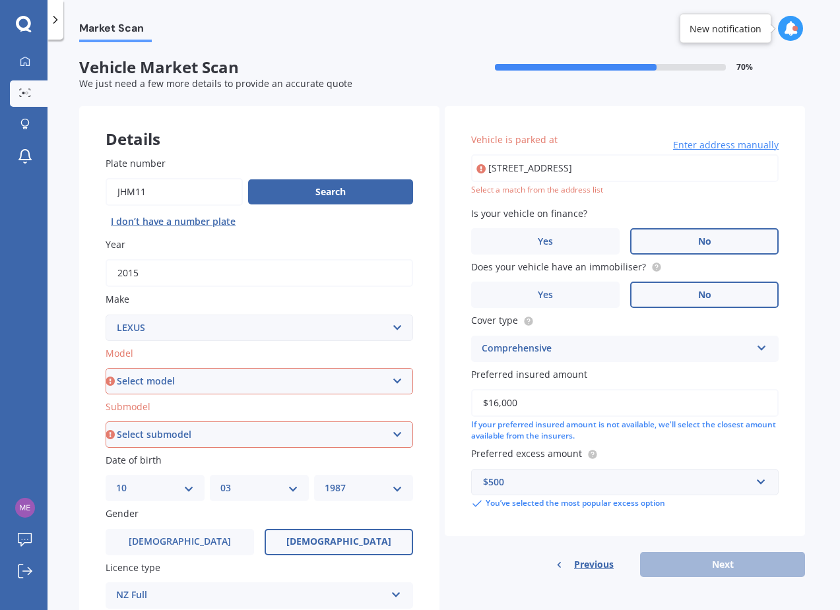
type input "[STREET_ADDRESS]"
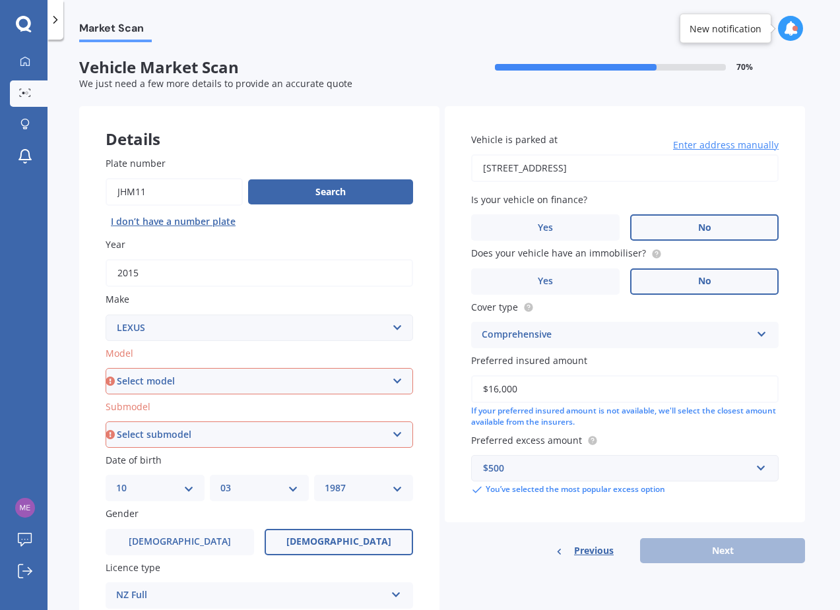
click at [321, 385] on select "Select model AS 460 CT 200 ES 300 ES 350 GS 250 GS 300 GS 350 GS 430 GS 450 GS …" at bounding box center [259, 381] width 307 height 26
select select "CT 200"
click at [106, 369] on select "Select model AS 460 CT 200 ES 300 ES 350 GS 250 GS 300 GS 350 GS 430 GS 450 GS …" at bounding box center [259, 381] width 307 height 26
click at [280, 445] on select "Select submodel" at bounding box center [259, 434] width 307 height 26
select select "H"
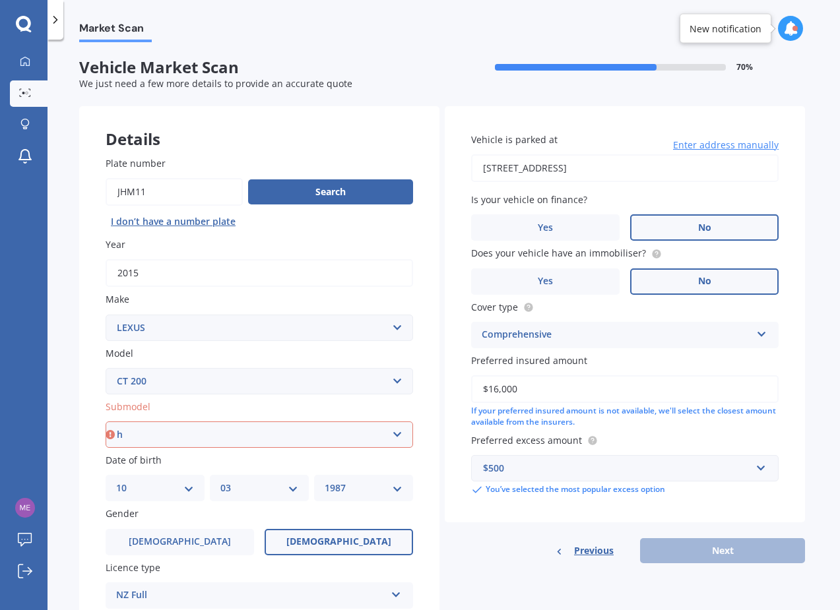
click at [106, 423] on select "Select submodel h h F Sport" at bounding box center [259, 434] width 307 height 26
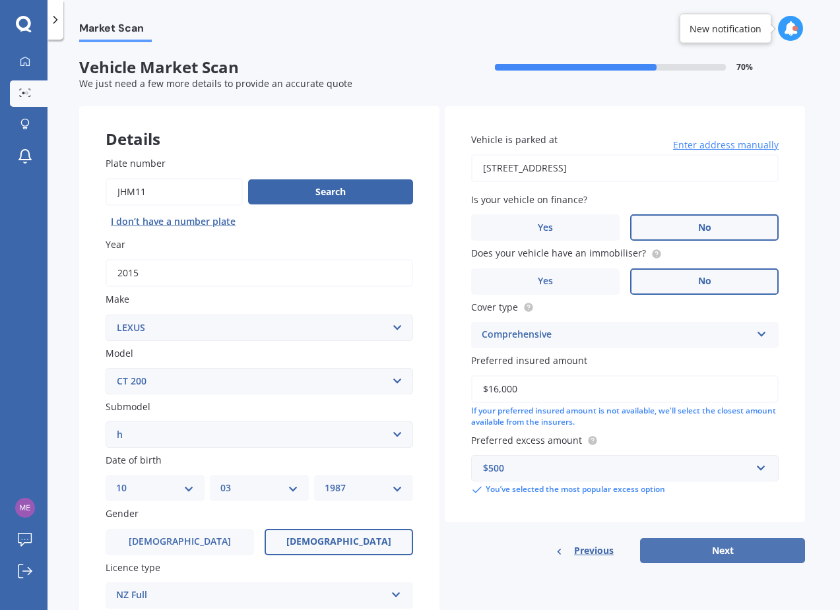
click at [698, 549] on button "Next" at bounding box center [722, 550] width 165 height 25
select select "10"
select select "03"
select select "1987"
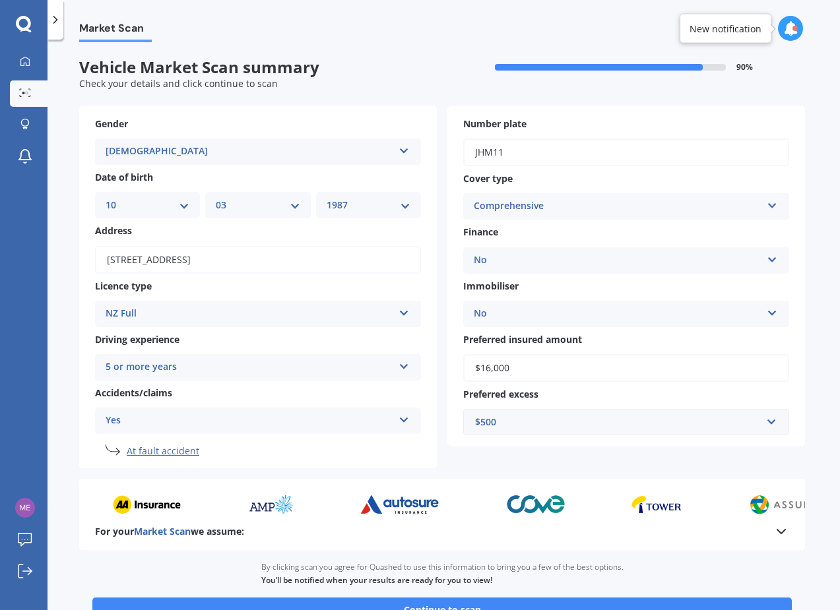
scroll to position [95, 0]
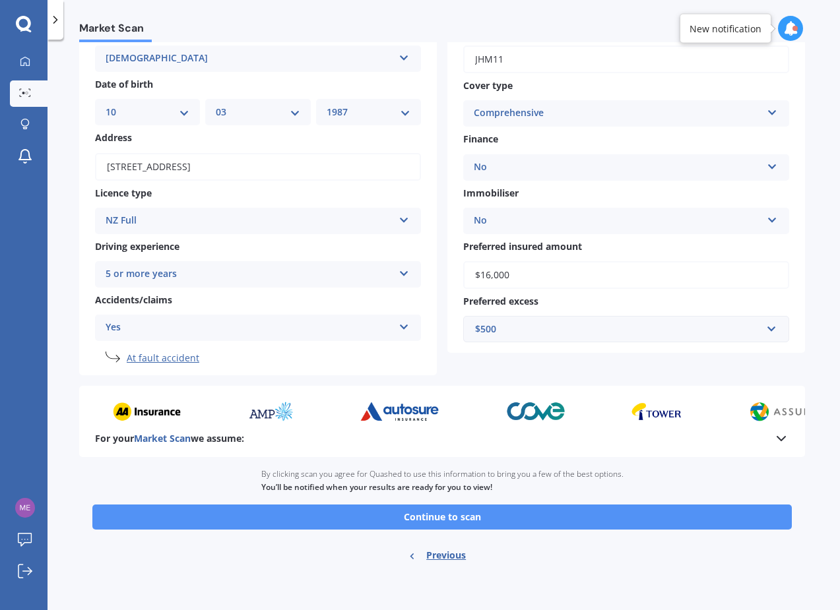
click at [493, 522] on button "Continue to scan" at bounding box center [441, 517] width 699 height 25
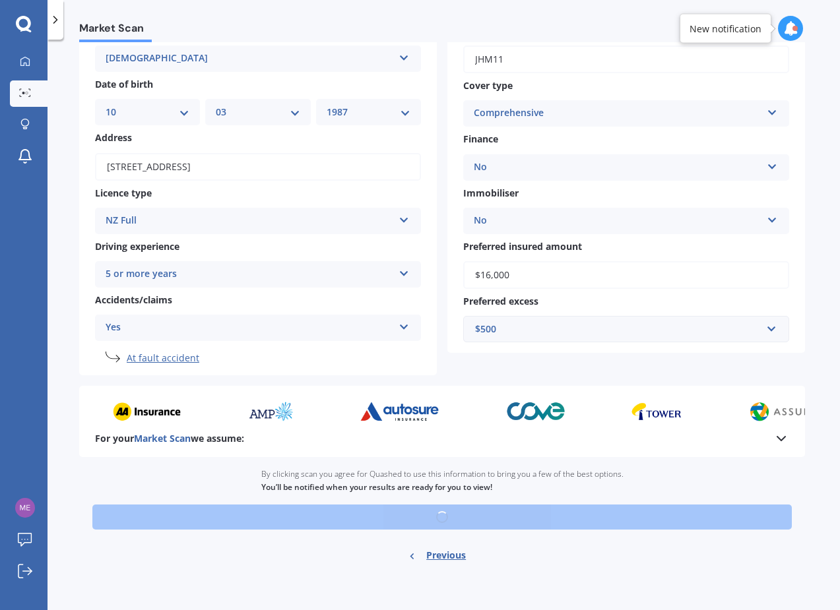
scroll to position [0, 0]
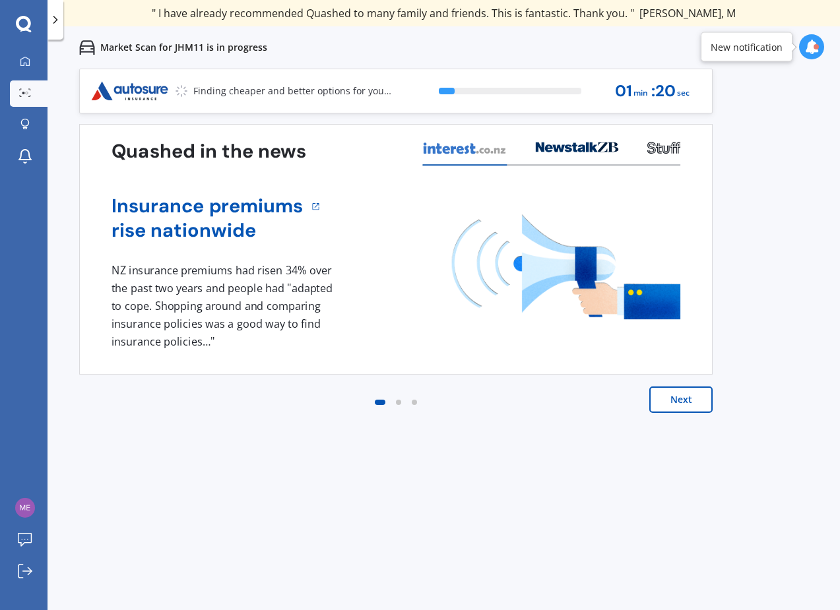
click at [59, 20] on icon at bounding box center [55, 19] width 13 height 13
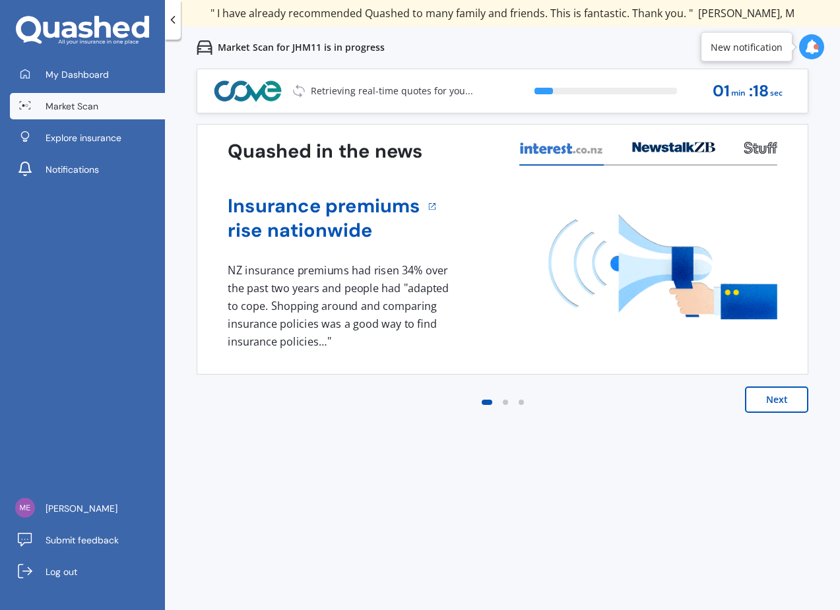
click at [171, 20] on polyline at bounding box center [172, 19] width 3 height 7
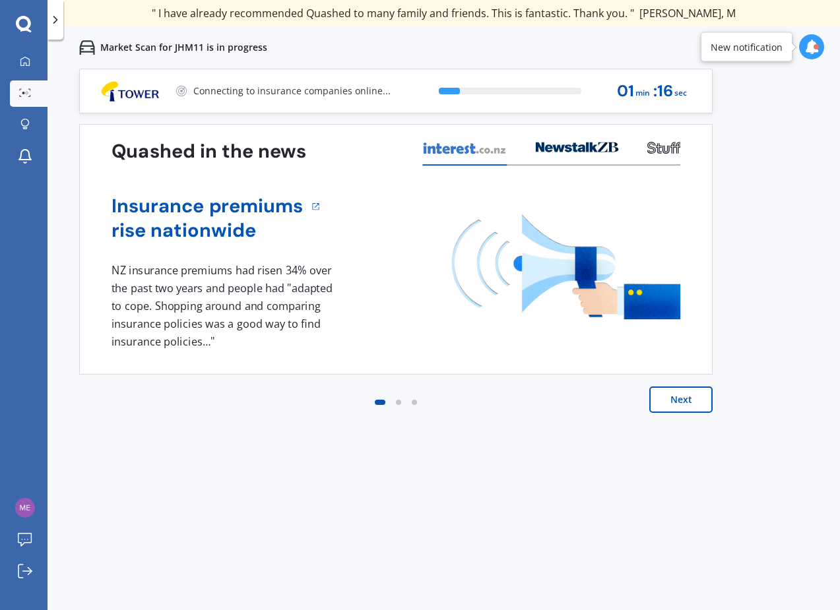
click at [58, 24] on icon at bounding box center [55, 19] width 13 height 13
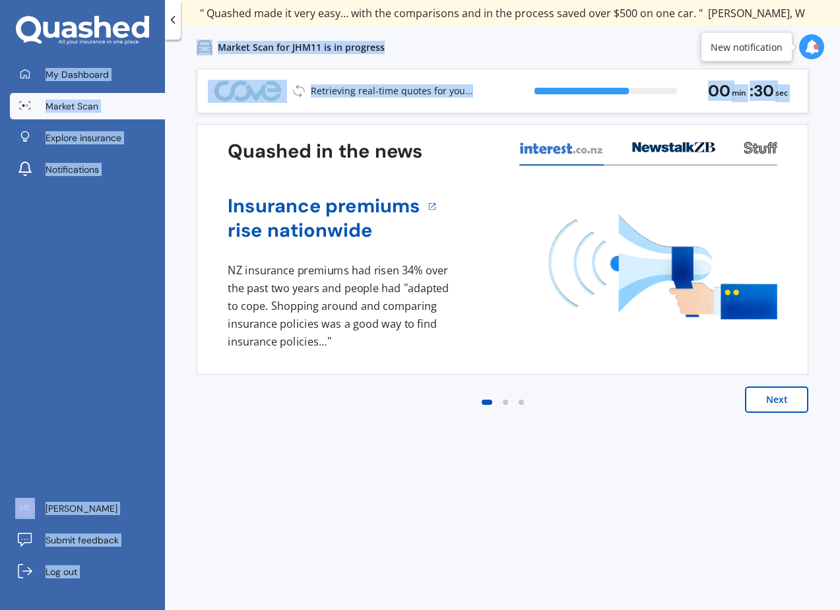
drag, startPoint x: 174, startPoint y: 26, endPoint x: 181, endPoint y: 143, distance: 117.6
click at [181, 143] on div "My Dashboard Market Scan Explore insurance Notifications [PERSON_NAME] Submit f…" at bounding box center [420, 305] width 840 height 610
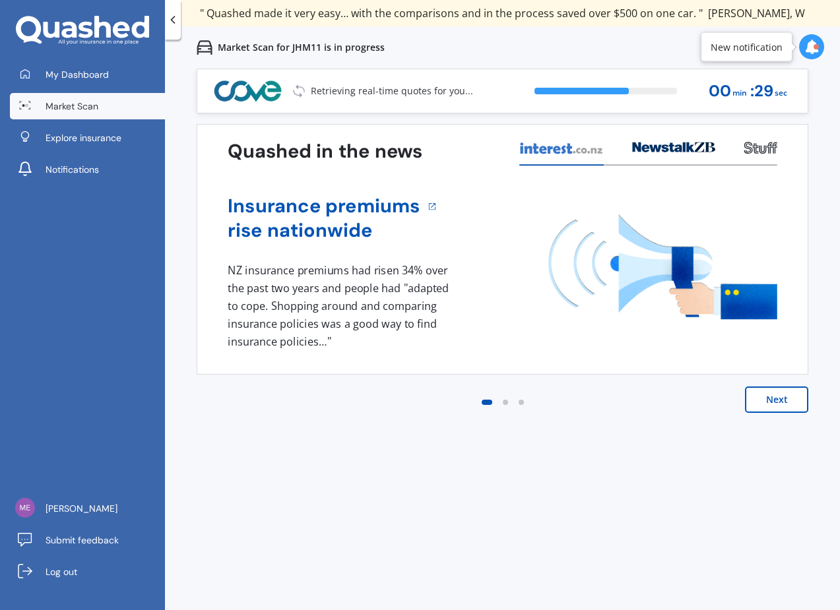
click at [183, 164] on div "Previous 80,000+ [DEMOGRAPHIC_DATA] consumers have signed up to shop and save t…" at bounding box center [502, 374] width 675 height 610
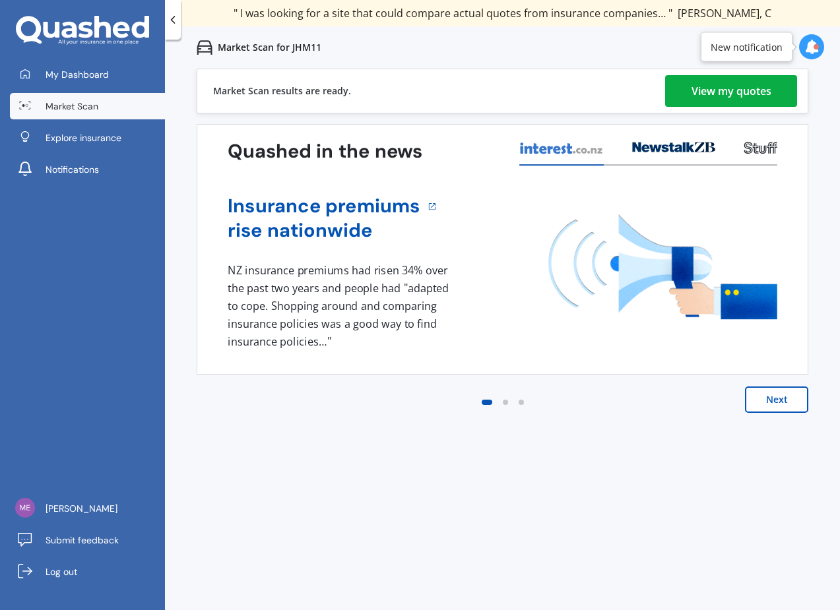
click at [700, 95] on div "View my quotes" at bounding box center [731, 91] width 80 height 32
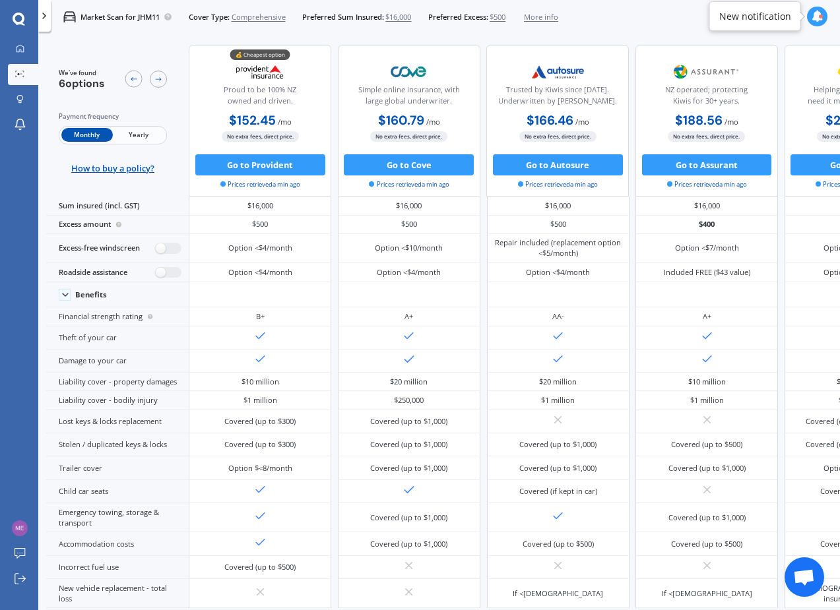
scroll to position [440, 0]
